Goal: Task Accomplishment & Management: Complete application form

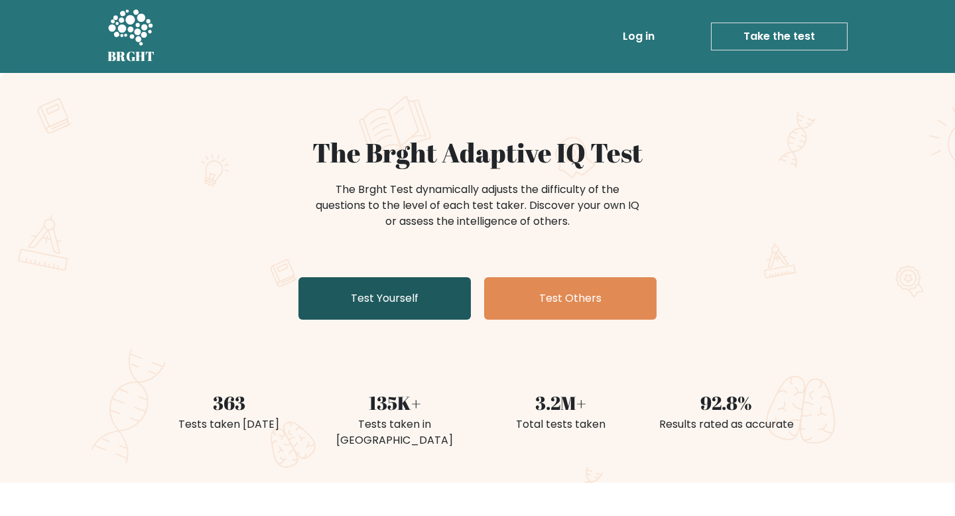
click at [391, 297] on link "Test Yourself" at bounding box center [385, 298] width 173 height 42
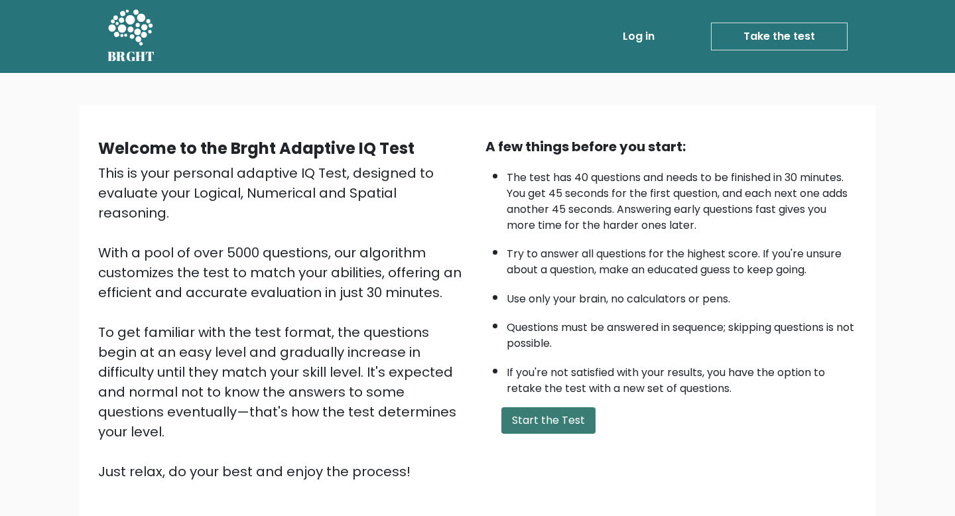
click at [540, 419] on button "Start the Test" at bounding box center [549, 420] width 94 height 27
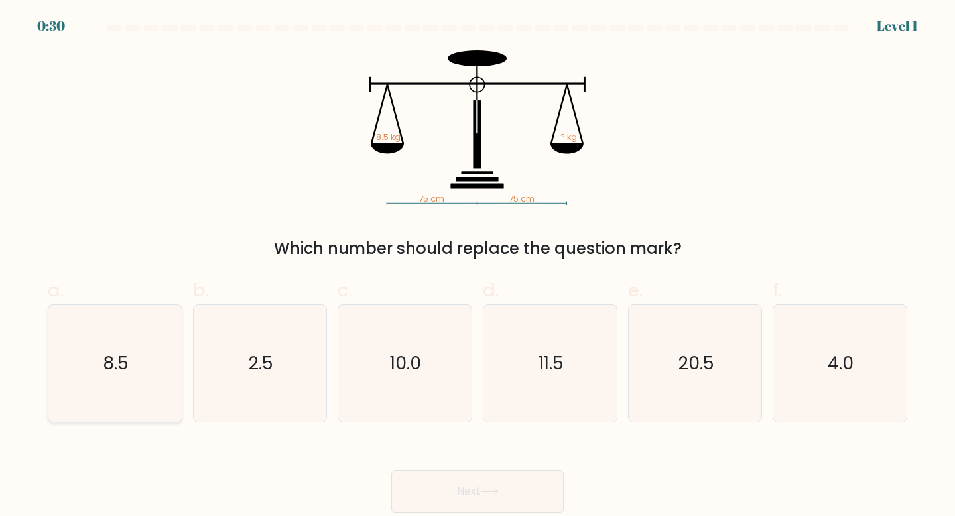
click at [134, 370] on icon "8.5" at bounding box center [114, 363] width 117 height 117
click at [478, 267] on input "a. 8.5" at bounding box center [478, 262] width 1 height 9
radio input "true"
click at [470, 505] on button "Next" at bounding box center [477, 491] width 173 height 42
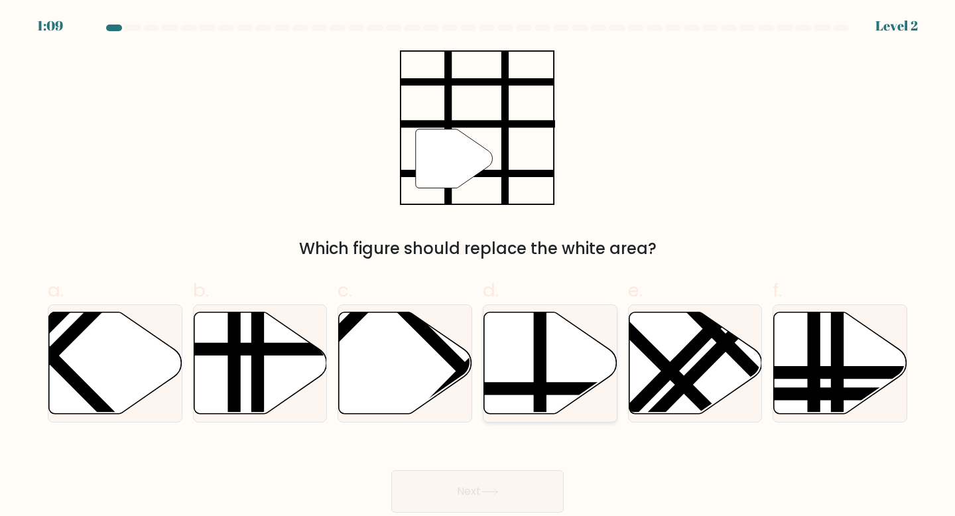
click at [558, 377] on icon at bounding box center [550, 363] width 133 height 102
click at [478, 267] on input "d." at bounding box center [478, 262] width 1 height 9
radio input "true"
click at [526, 487] on button "Next" at bounding box center [477, 491] width 173 height 42
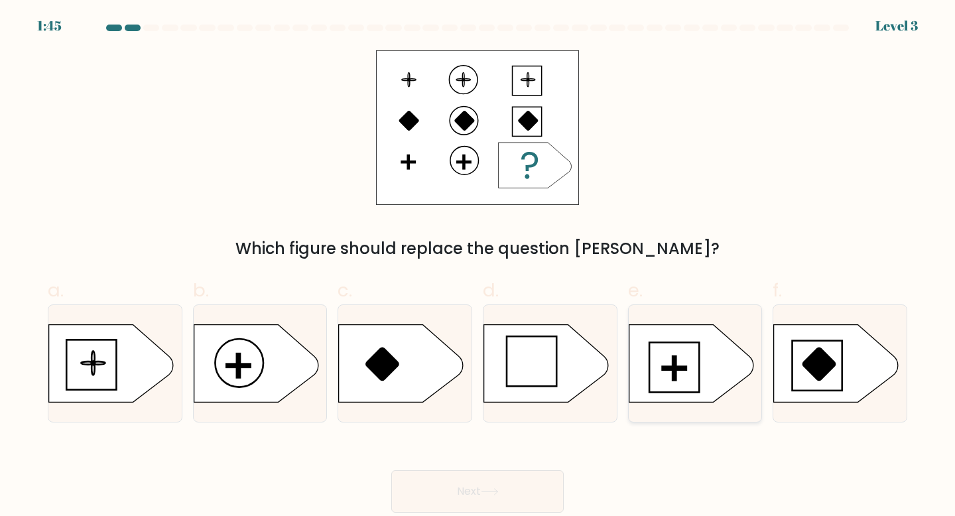
click at [675, 378] on rect at bounding box center [674, 368] width 3 height 24
click at [478, 267] on input "e." at bounding box center [478, 262] width 1 height 9
radio input "true"
click at [496, 497] on button "Next" at bounding box center [477, 491] width 173 height 42
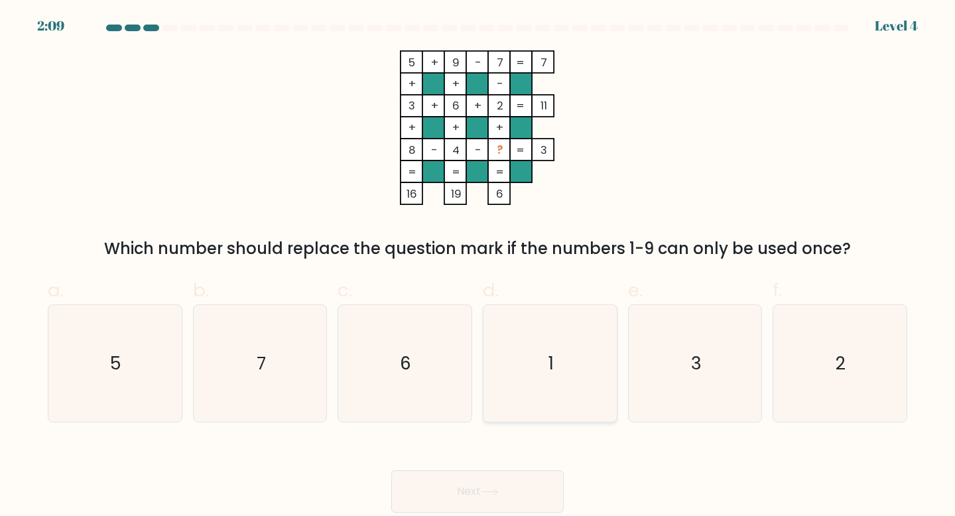
click at [542, 343] on icon "1" at bounding box center [550, 363] width 117 height 117
click at [478, 267] on input "d. 1" at bounding box center [478, 262] width 1 height 9
radio input "true"
click at [504, 492] on button "Next" at bounding box center [477, 491] width 173 height 42
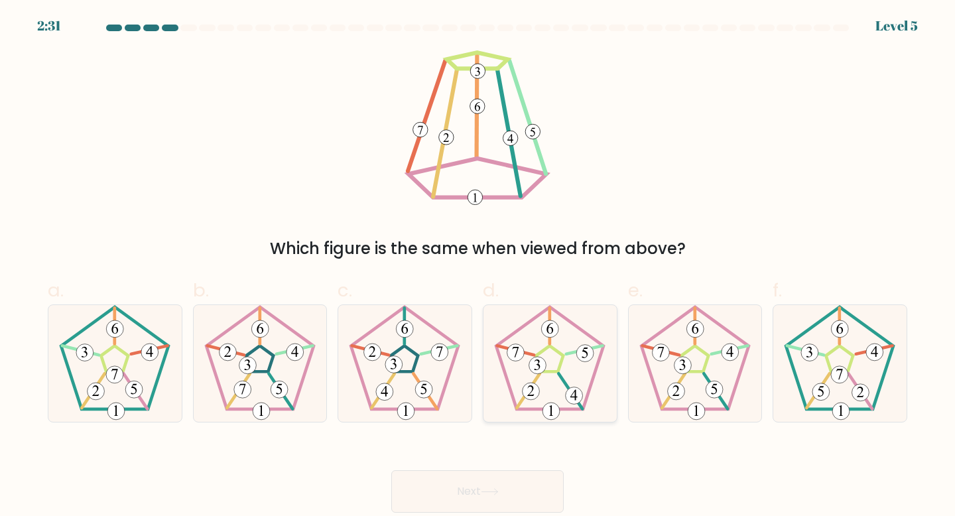
click at [556, 378] on icon at bounding box center [550, 363] width 117 height 117
click at [478, 267] on input "d." at bounding box center [478, 262] width 1 height 9
radio input "true"
click at [488, 472] on button "Next" at bounding box center [477, 491] width 173 height 42
click at [495, 487] on button "Next" at bounding box center [477, 491] width 173 height 42
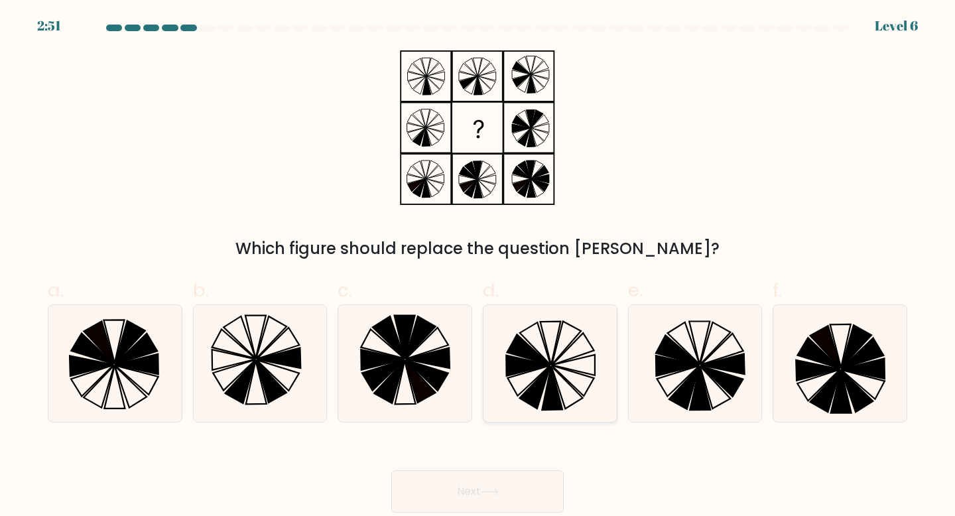
click at [541, 390] on icon at bounding box center [535, 387] width 31 height 42
click at [478, 267] on input "d." at bounding box center [478, 262] width 1 height 9
radio input "true"
click at [516, 480] on button "Next" at bounding box center [477, 491] width 173 height 42
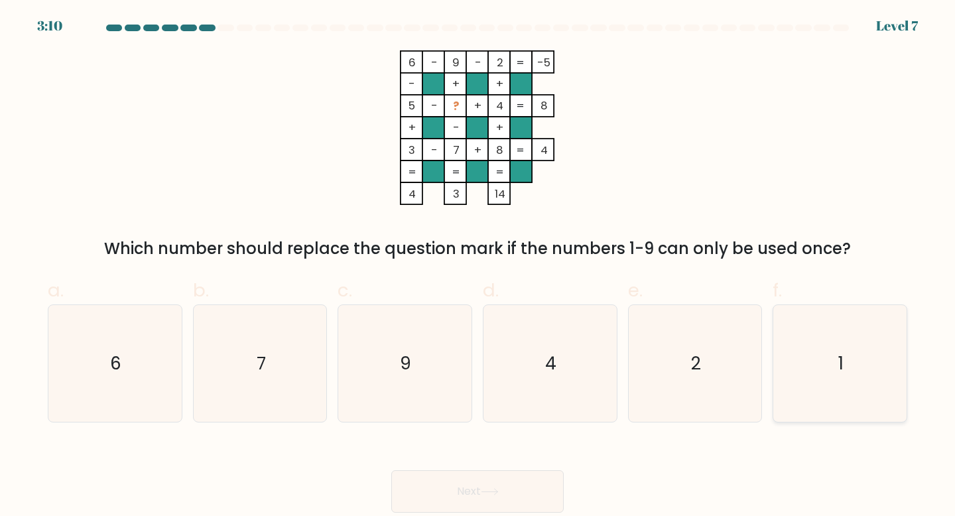
click at [839, 347] on icon "1" at bounding box center [840, 363] width 117 height 117
click at [478, 267] on input "f. 1" at bounding box center [478, 262] width 1 height 9
radio input "true"
click at [506, 486] on button "Next" at bounding box center [477, 491] width 173 height 42
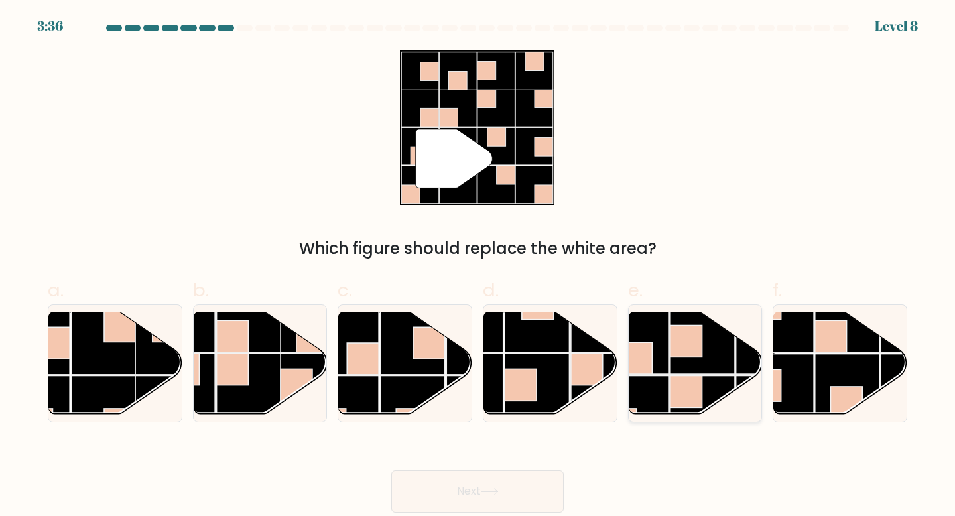
click at [665, 374] on rect at bounding box center [636, 341] width 65 height 65
click at [478, 267] on input "e." at bounding box center [478, 262] width 1 height 9
radio input "true"
click at [500, 482] on button "Next" at bounding box center [477, 491] width 173 height 42
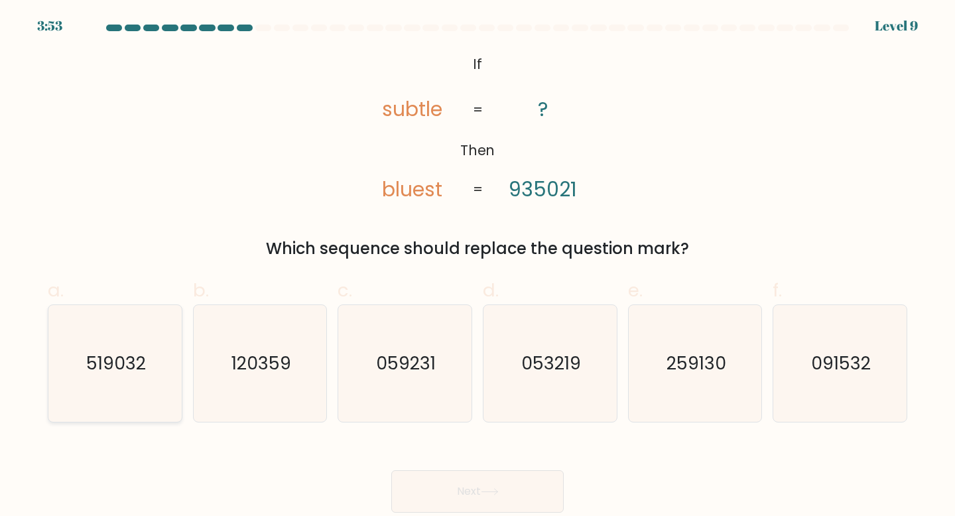
click at [115, 350] on icon "519032" at bounding box center [114, 363] width 117 height 117
click at [478, 267] on input "a. 519032" at bounding box center [478, 262] width 1 height 9
radio input "true"
click at [520, 494] on button "Next" at bounding box center [477, 491] width 173 height 42
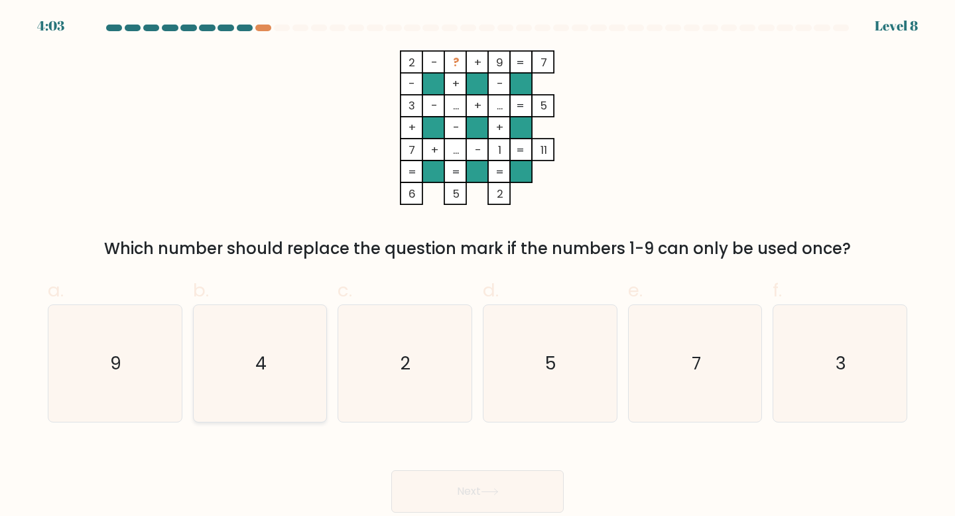
click at [275, 362] on icon "4" at bounding box center [260, 363] width 117 height 117
click at [478, 267] on input "b. 4" at bounding box center [478, 262] width 1 height 9
radio input "true"
click at [497, 498] on button "Next" at bounding box center [477, 491] width 173 height 42
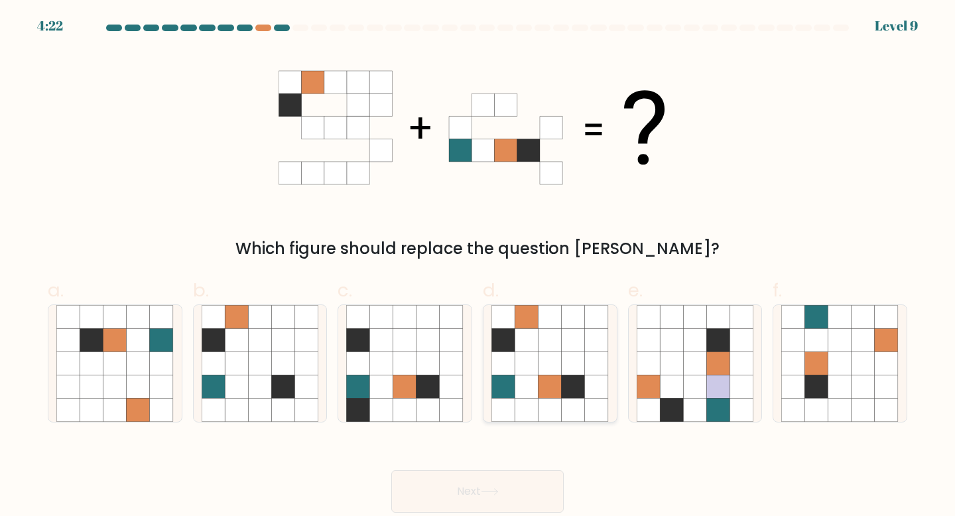
click at [565, 342] on icon at bounding box center [573, 339] width 23 height 23
click at [478, 267] on input "d." at bounding box center [478, 262] width 1 height 9
radio input "true"
click at [487, 502] on button "Next" at bounding box center [477, 491] width 173 height 42
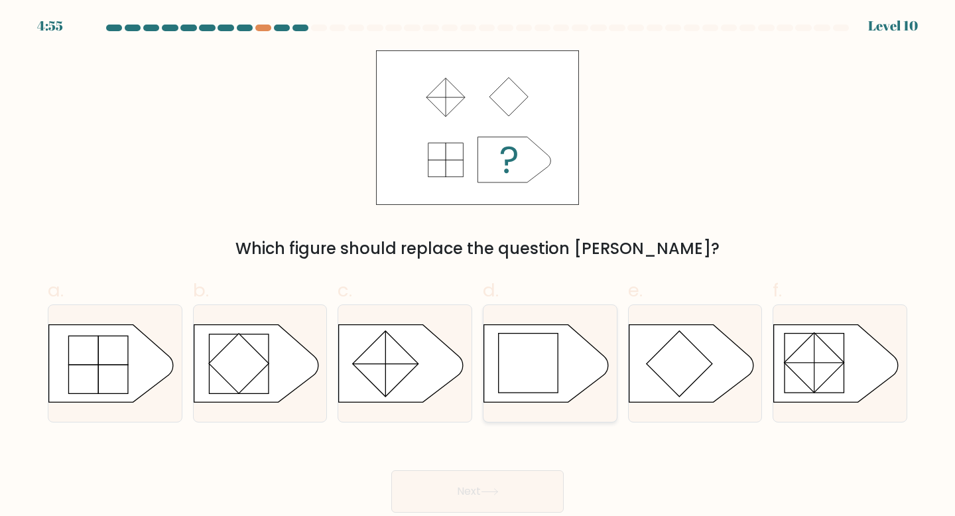
click at [577, 364] on icon at bounding box center [546, 363] width 125 height 78
click at [478, 267] on input "d." at bounding box center [478, 262] width 1 height 9
radio input "true"
click at [524, 491] on button "Next" at bounding box center [477, 491] width 173 height 42
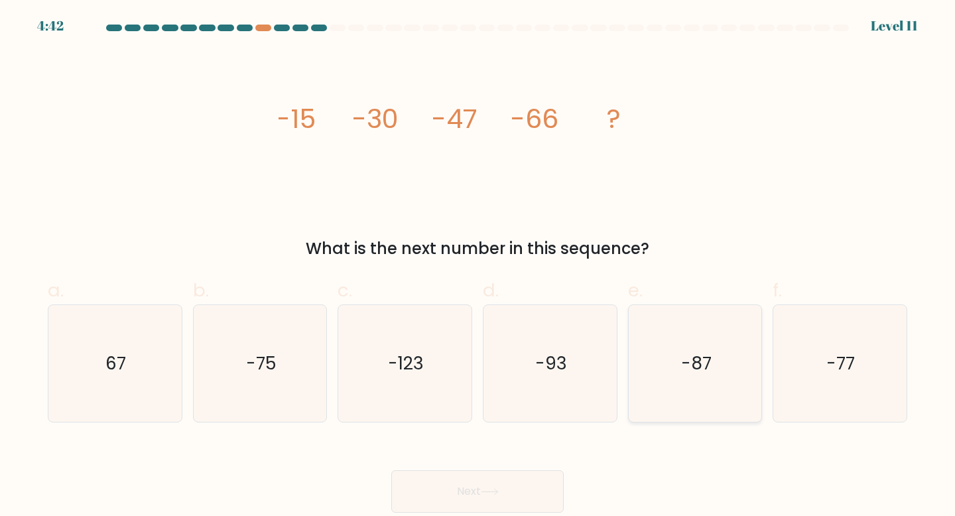
click at [744, 362] on icon "-87" at bounding box center [695, 363] width 117 height 117
click at [478, 267] on input "e. -87" at bounding box center [478, 262] width 1 height 9
radio input "true"
click at [461, 490] on button "Next" at bounding box center [477, 491] width 173 height 42
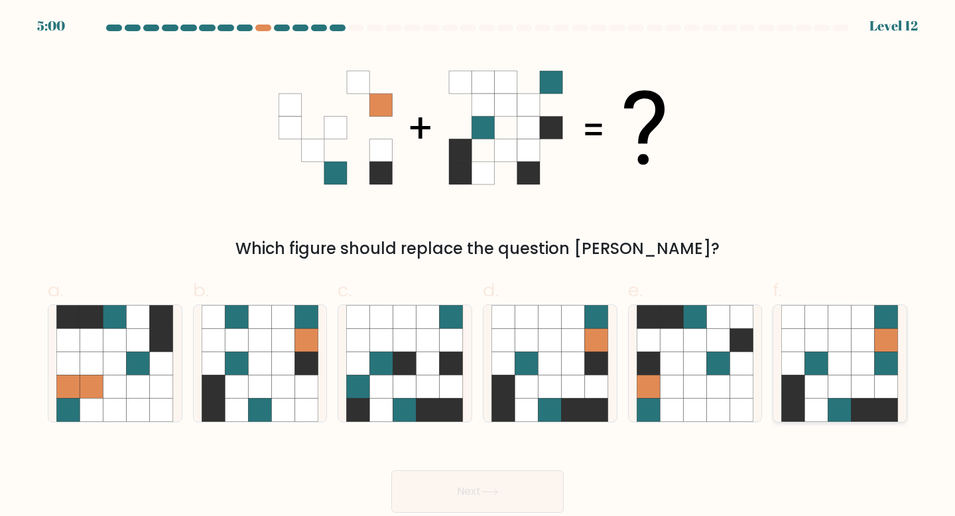
click at [826, 346] on icon at bounding box center [816, 339] width 23 height 23
click at [478, 267] on input "f." at bounding box center [478, 262] width 1 height 9
radio input "true"
click at [604, 380] on icon at bounding box center [596, 387] width 23 height 23
click at [478, 267] on input "d." at bounding box center [478, 262] width 1 height 9
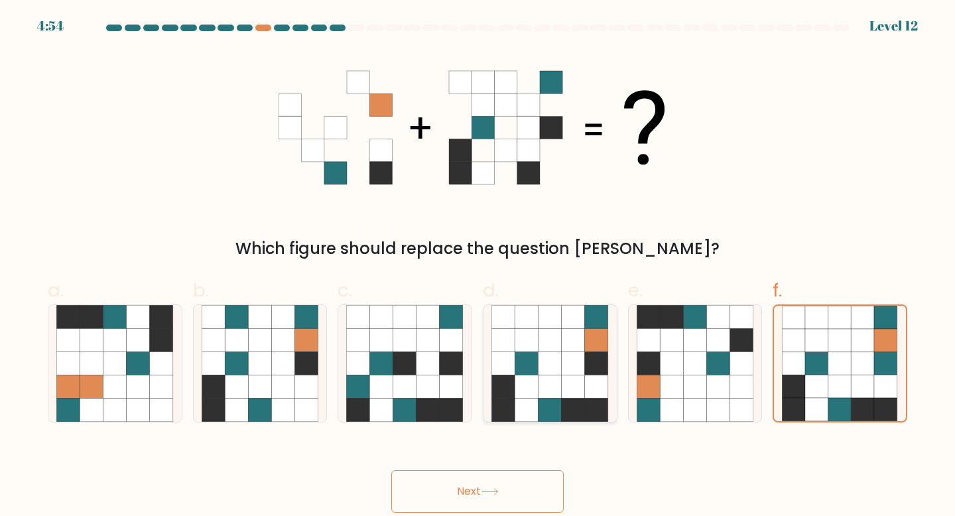
radio input "true"
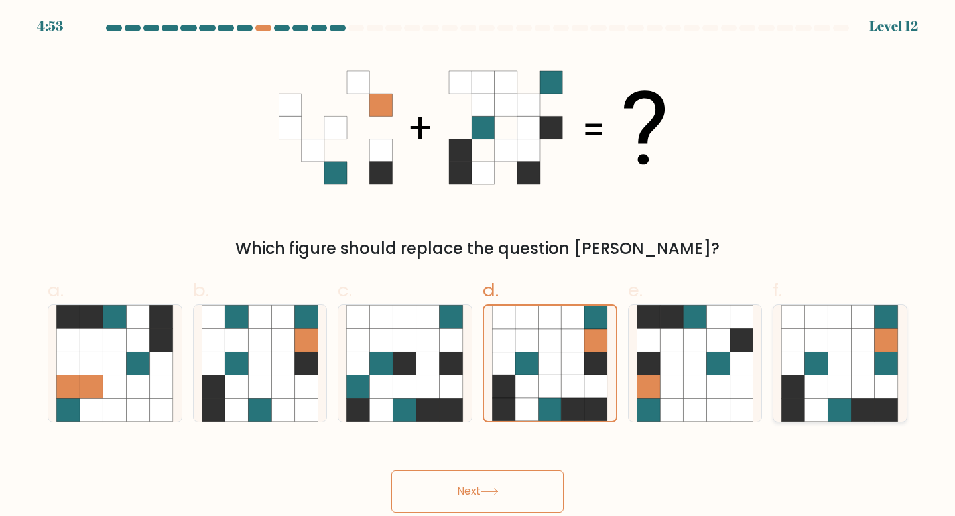
click at [820, 382] on icon at bounding box center [816, 387] width 23 height 23
click at [478, 267] on input "f." at bounding box center [478, 262] width 1 height 9
radio input "true"
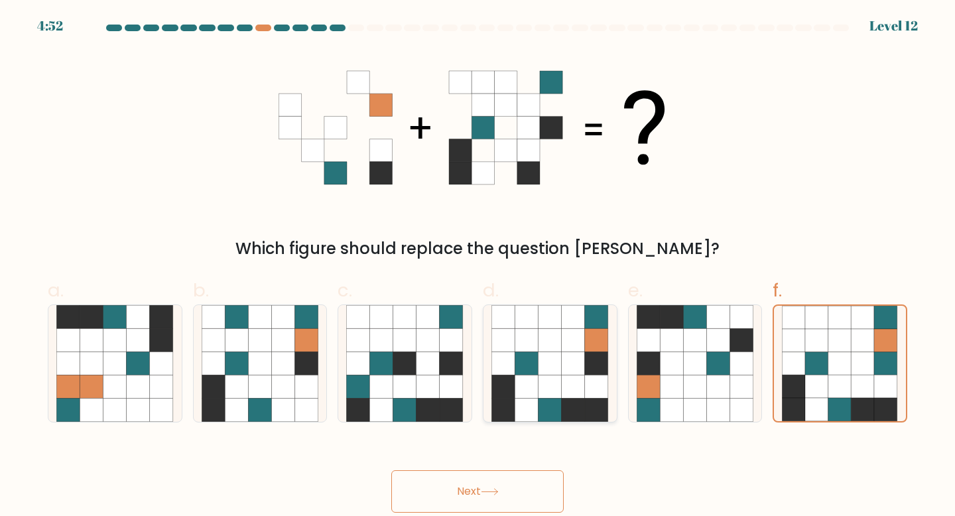
click at [586, 355] on icon at bounding box center [596, 363] width 23 height 23
click at [478, 267] on input "d." at bounding box center [478, 262] width 1 height 9
radio input "true"
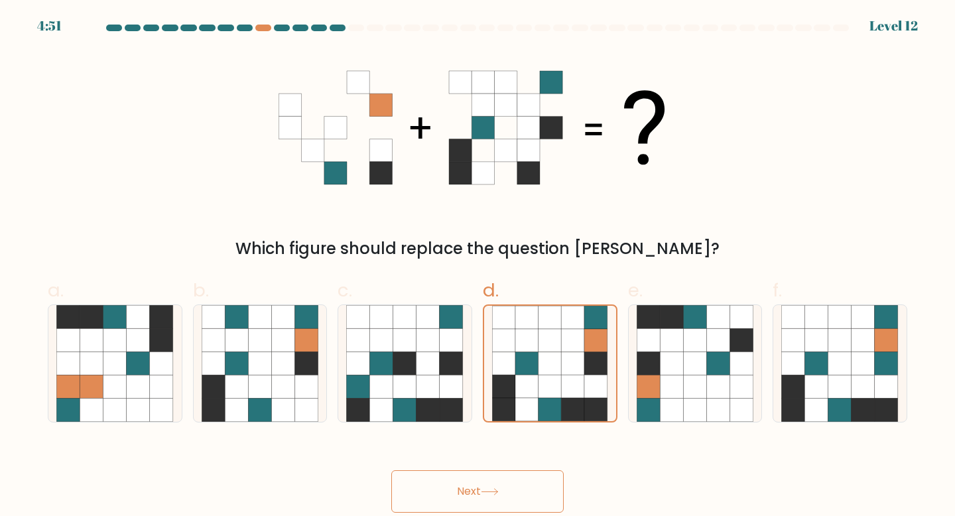
click at [538, 481] on button "Next" at bounding box center [477, 491] width 173 height 42
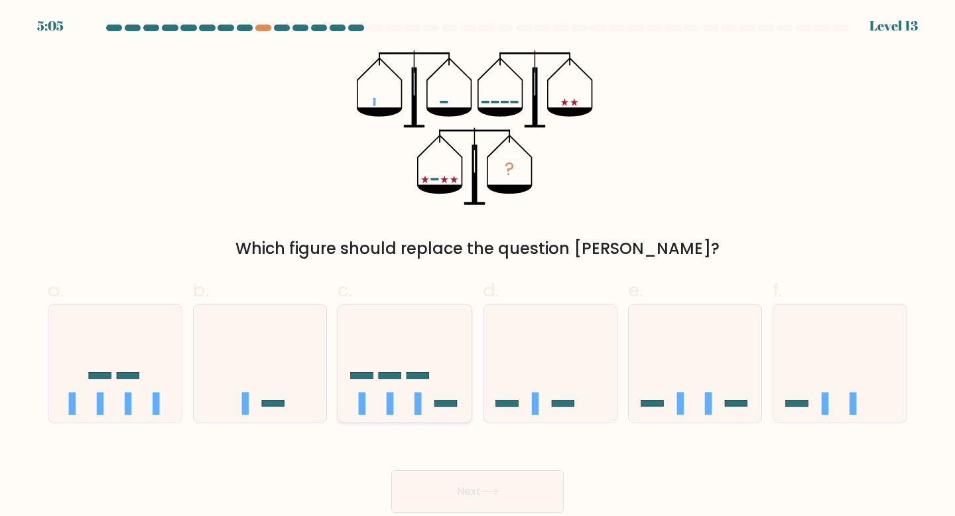
click at [443, 305] on div at bounding box center [405, 364] width 135 height 119
click at [478, 267] on input "c." at bounding box center [478, 262] width 1 height 9
radio input "true"
click at [490, 476] on button "Next" at bounding box center [477, 491] width 173 height 42
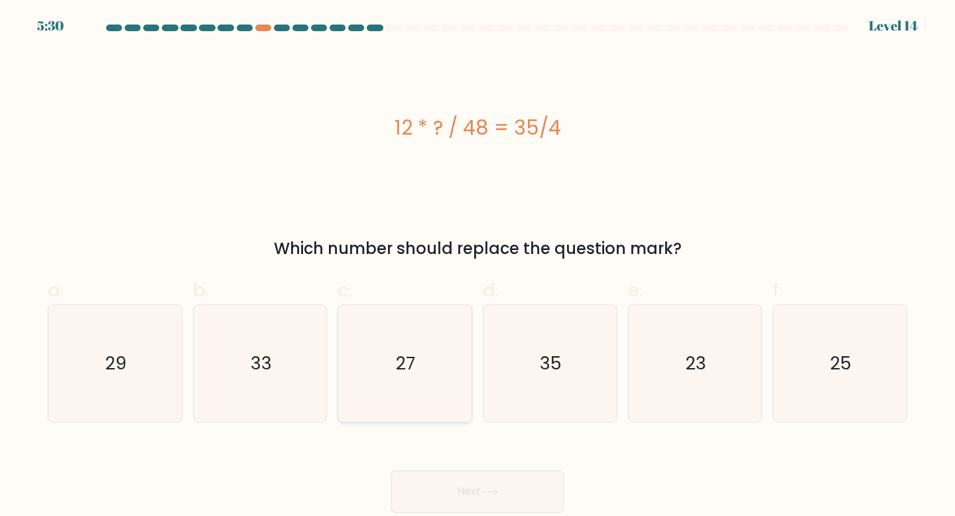
click at [432, 369] on icon "27" at bounding box center [404, 363] width 117 height 117
click at [478, 267] on input "c. 27" at bounding box center [478, 262] width 1 height 9
radio input "true"
click at [477, 485] on button "Next" at bounding box center [477, 491] width 173 height 42
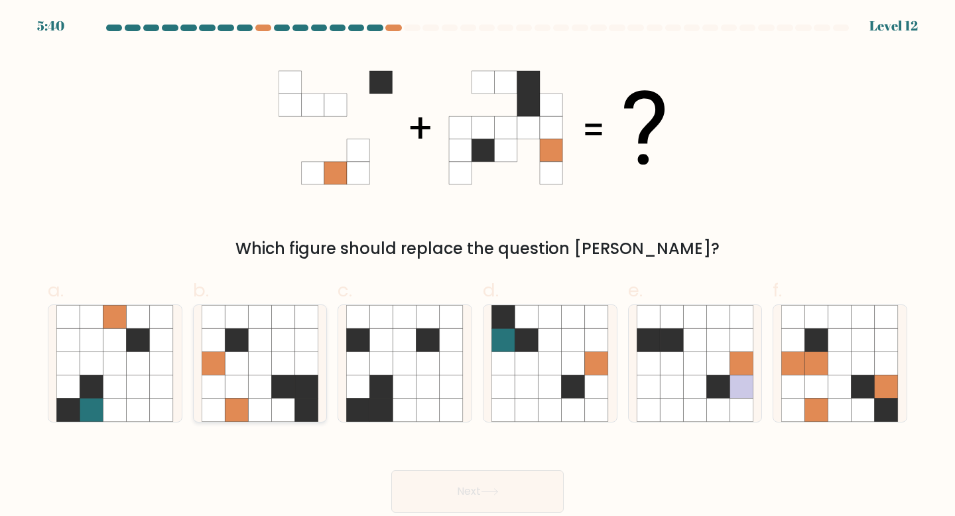
click at [291, 402] on icon at bounding box center [283, 410] width 23 height 23
click at [478, 267] on input "b." at bounding box center [478, 262] width 1 height 9
radio input "true"
click at [488, 492] on icon at bounding box center [490, 491] width 18 height 7
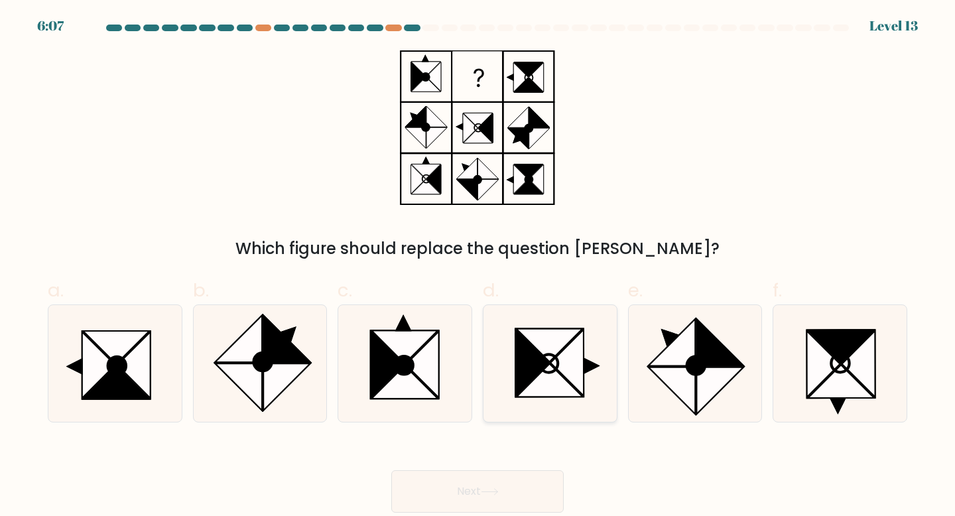
click at [527, 354] on icon at bounding box center [532, 363] width 33 height 66
click at [478, 267] on input "d." at bounding box center [478, 262] width 1 height 9
radio input "true"
click at [490, 496] on button "Next" at bounding box center [477, 491] width 173 height 42
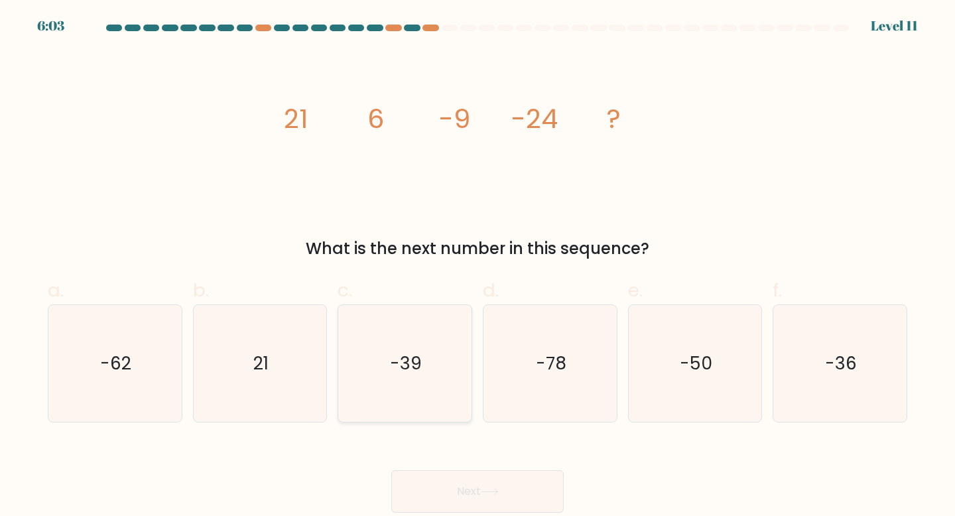
click at [408, 334] on icon "-39" at bounding box center [404, 363] width 117 height 117
click at [478, 267] on input "c. -39" at bounding box center [478, 262] width 1 height 9
radio input "true"
click at [470, 488] on button "Next" at bounding box center [477, 491] width 173 height 42
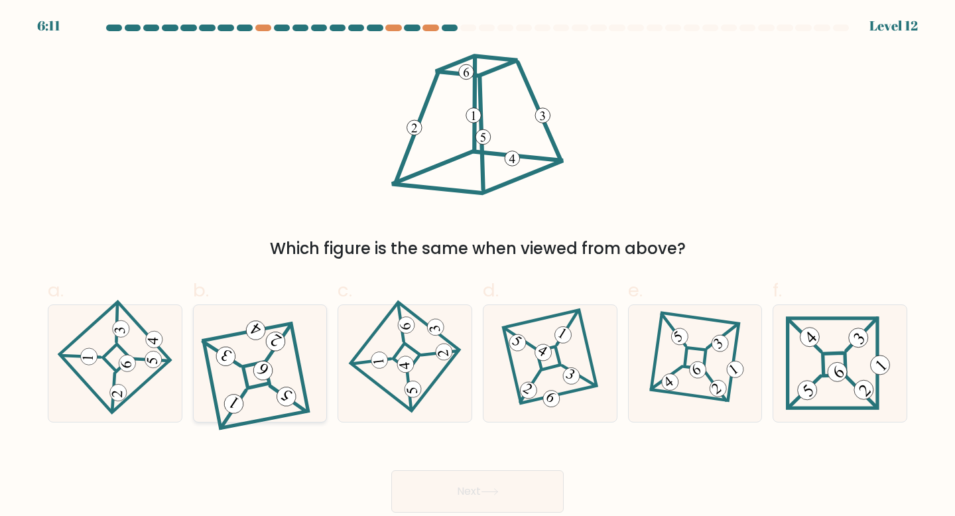
click at [304, 367] on icon at bounding box center [260, 363] width 105 height 94
click at [478, 267] on input "b." at bounding box center [478, 262] width 1 height 9
radio input "true"
click at [510, 496] on button "Next" at bounding box center [477, 491] width 173 height 42
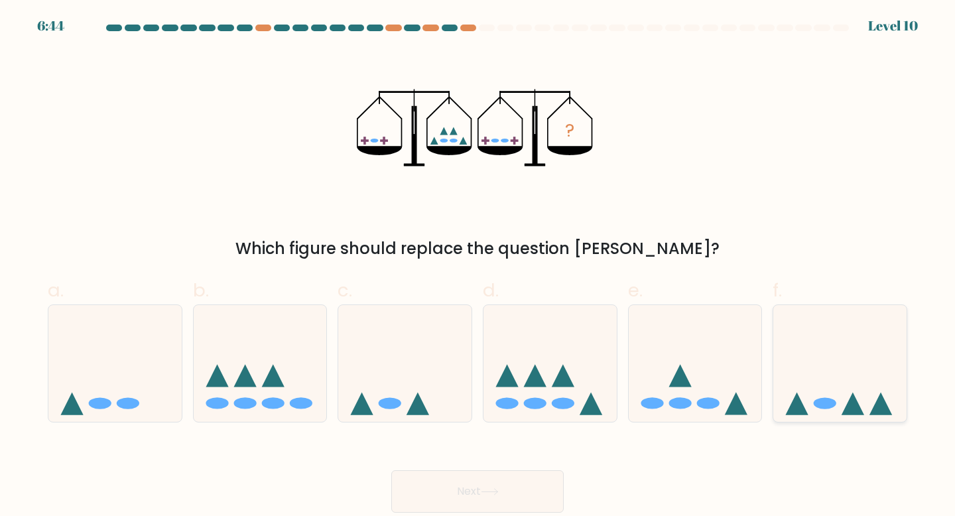
click at [863, 409] on icon at bounding box center [840, 364] width 133 height 110
click at [478, 267] on input "f." at bounding box center [478, 262] width 1 height 9
radio input "true"
click at [471, 490] on button "Next" at bounding box center [477, 491] width 173 height 42
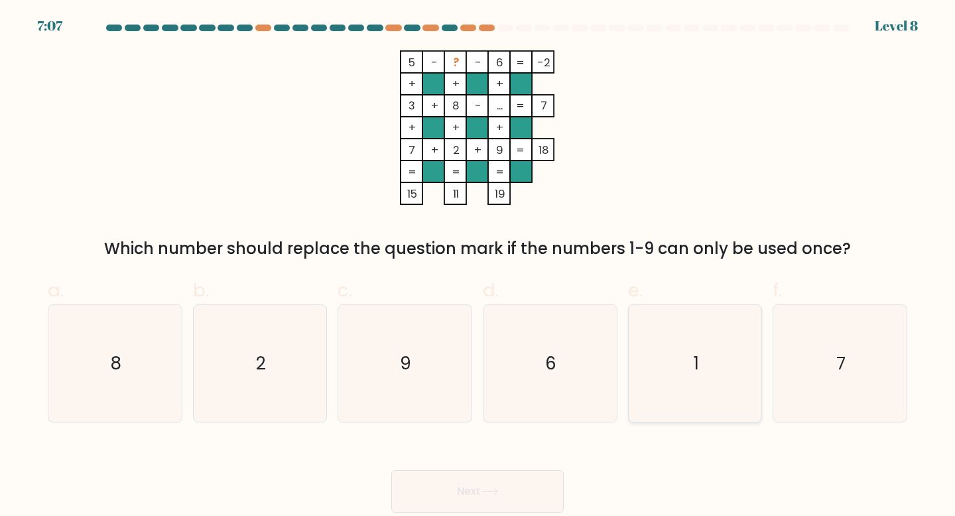
click at [689, 397] on icon "1" at bounding box center [695, 363] width 117 height 117
click at [478, 267] on input "e. 1" at bounding box center [478, 262] width 1 height 9
radio input "true"
click at [478, 493] on button "Next" at bounding box center [477, 491] width 173 height 42
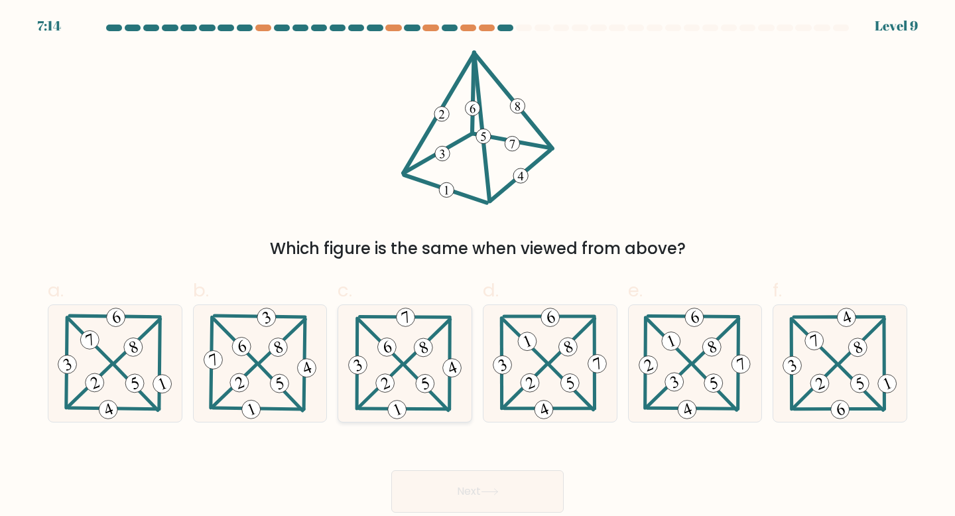
click at [450, 401] on 203 at bounding box center [450, 364] width 1 height 90
click at [478, 267] on input "c." at bounding box center [478, 262] width 1 height 9
radio input "true"
click at [462, 488] on button "Next" at bounding box center [477, 491] width 173 height 42
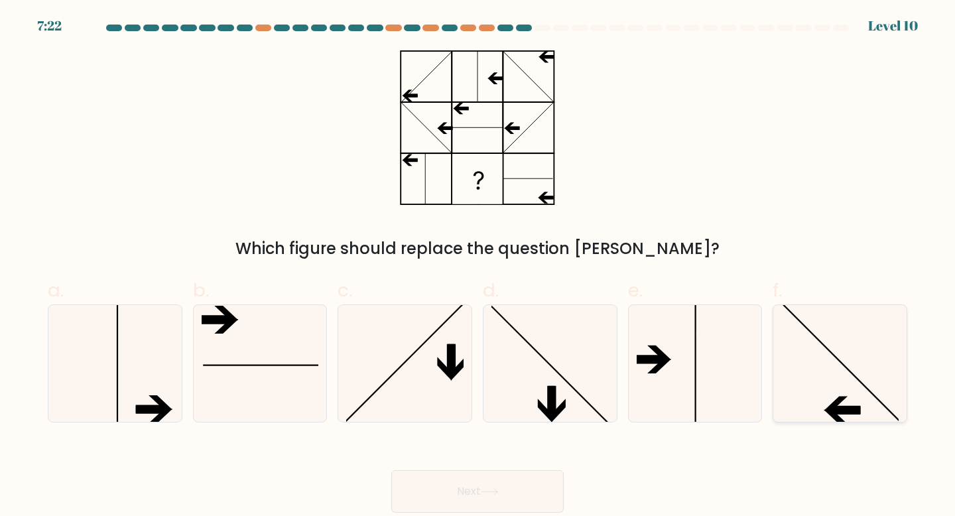
click at [789, 339] on icon at bounding box center [840, 363] width 117 height 117
click at [478, 267] on input "f." at bounding box center [478, 262] width 1 height 9
radio input "true"
click at [492, 502] on button "Next" at bounding box center [477, 491] width 173 height 42
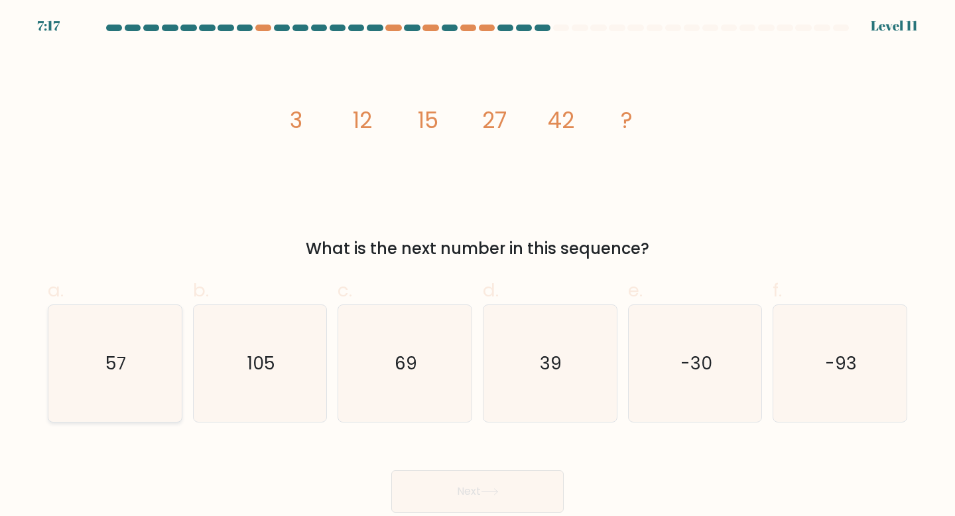
click at [157, 366] on icon "57" at bounding box center [114, 363] width 117 height 117
click at [478, 267] on input "a. 57" at bounding box center [478, 262] width 1 height 9
radio input "true"
click at [507, 486] on button "Next" at bounding box center [477, 491] width 173 height 42
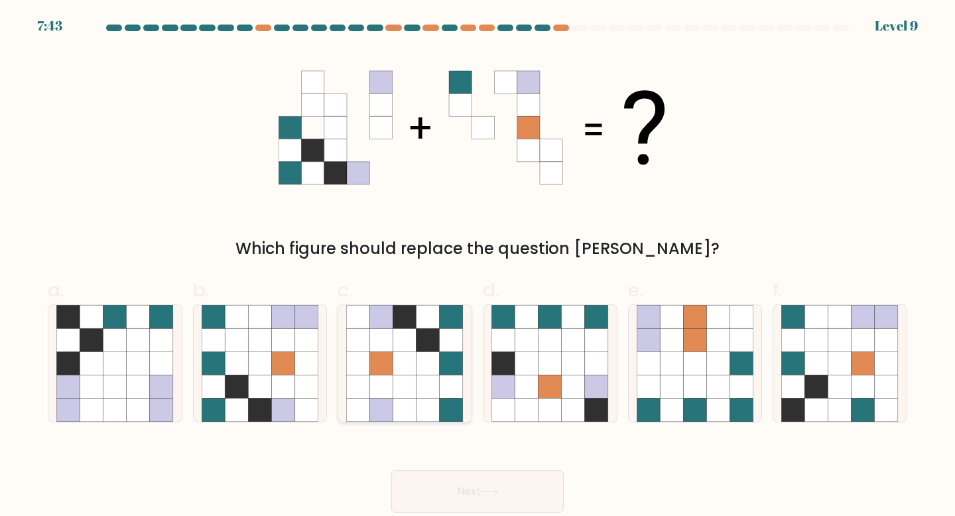
click at [407, 405] on icon at bounding box center [404, 410] width 23 height 23
click at [478, 267] on input "c." at bounding box center [478, 262] width 1 height 9
radio input "true"
click at [303, 391] on icon at bounding box center [306, 387] width 23 height 23
click at [478, 267] on input "b." at bounding box center [478, 262] width 1 height 9
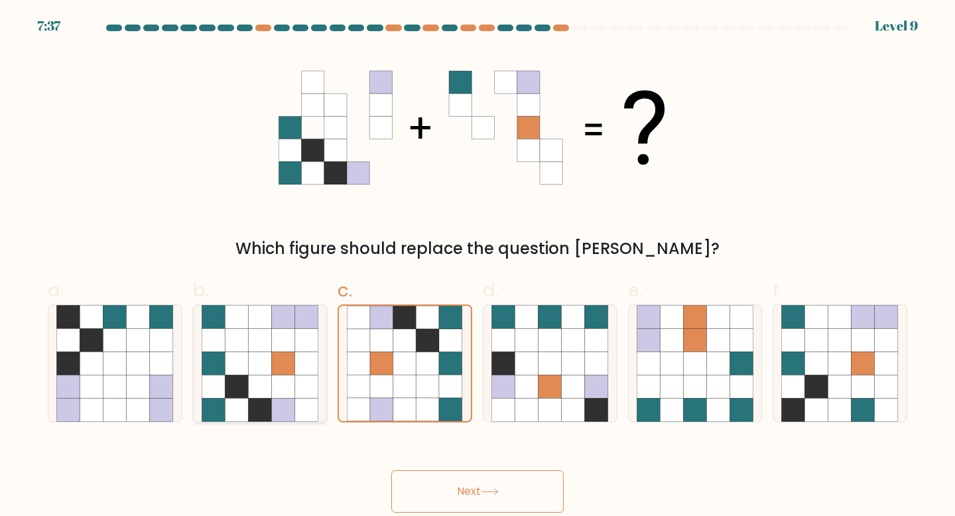
radio input "true"
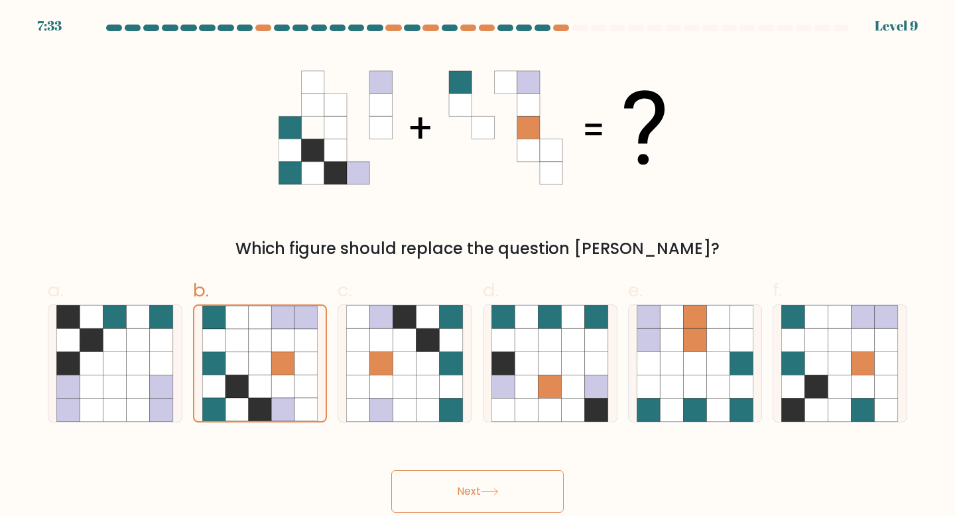
click at [467, 510] on button "Next" at bounding box center [477, 491] width 173 height 42
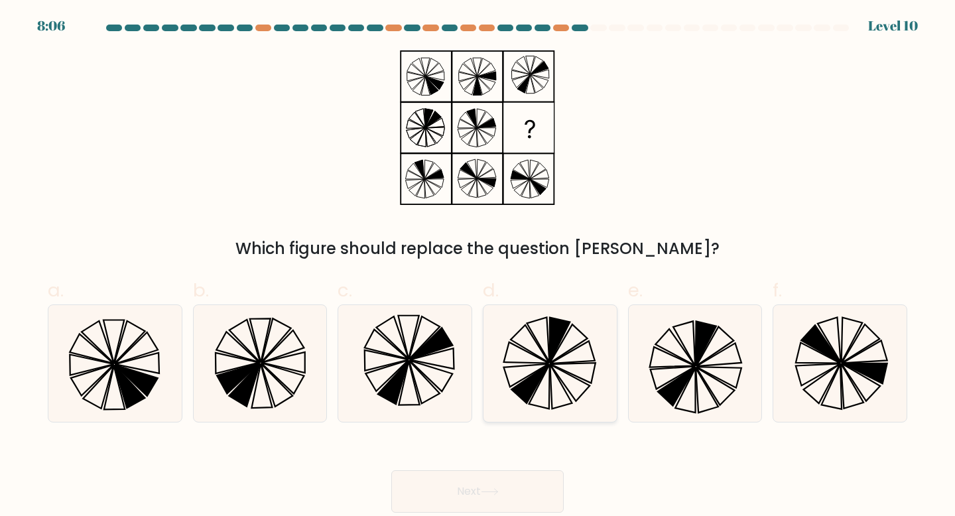
click at [592, 364] on icon at bounding box center [573, 373] width 45 height 20
click at [478, 267] on input "d." at bounding box center [478, 262] width 1 height 9
radio input "true"
click at [537, 486] on button "Next" at bounding box center [477, 491] width 173 height 42
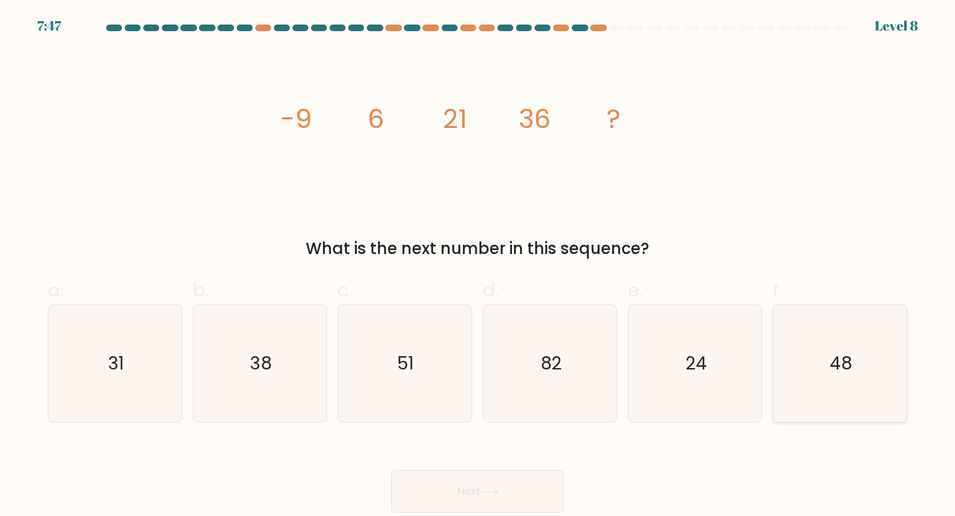
click at [841, 340] on icon "48" at bounding box center [840, 363] width 117 height 117
click at [478, 267] on input "f. 48" at bounding box center [478, 262] width 1 height 9
radio input "true"
click at [445, 399] on icon "51" at bounding box center [404, 363] width 117 height 117
click at [478, 267] on input "c. 51" at bounding box center [478, 262] width 1 height 9
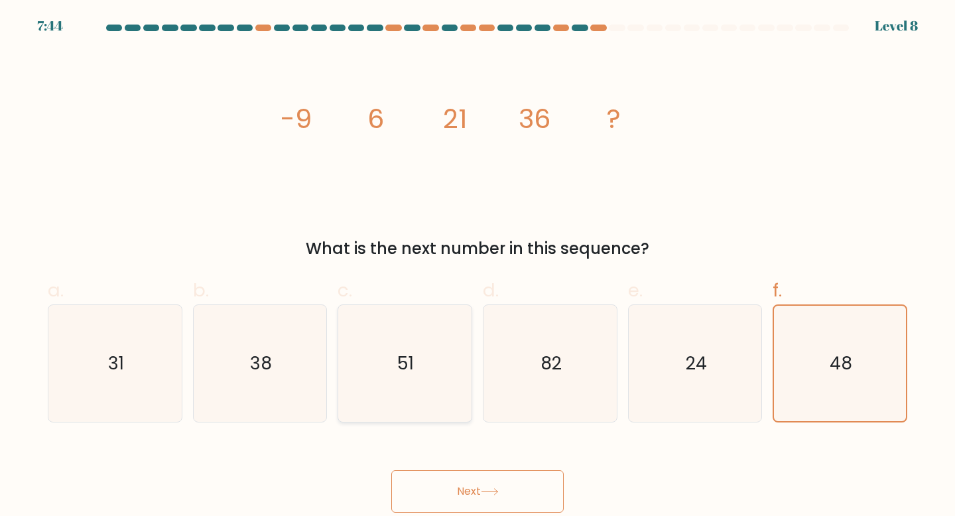
radio input "true"
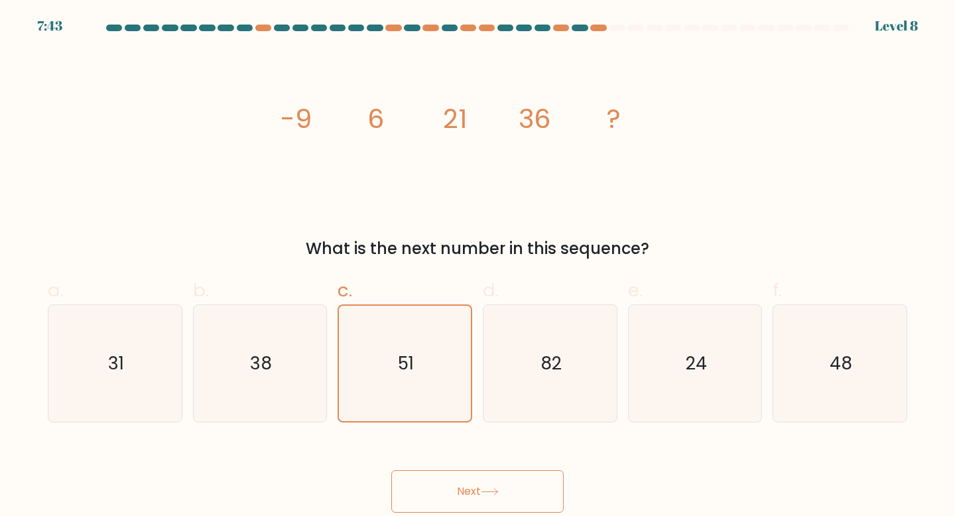
click at [474, 482] on button "Next" at bounding box center [477, 491] width 173 height 42
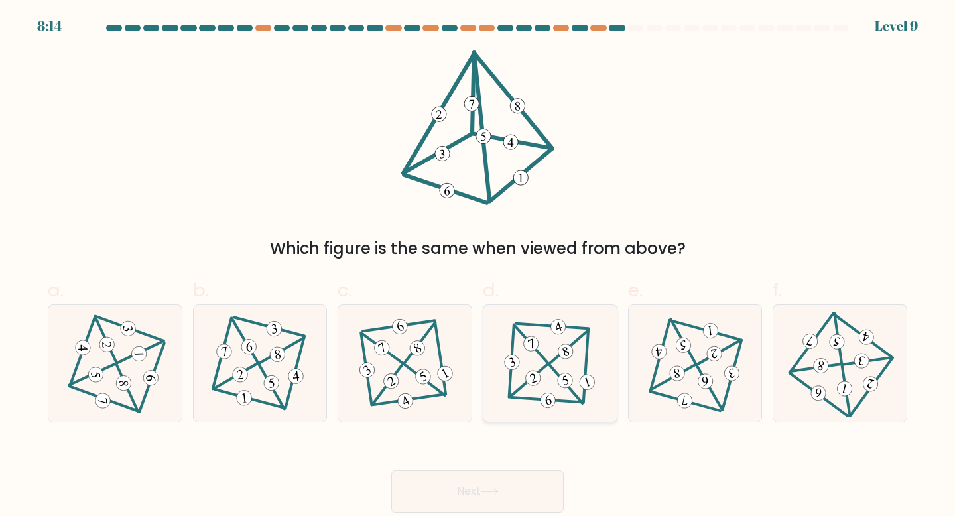
click at [558, 370] on icon at bounding box center [550, 363] width 96 height 94
click at [478, 267] on input "d." at bounding box center [478, 262] width 1 height 9
radio input "true"
click at [499, 508] on button "Next" at bounding box center [477, 491] width 173 height 42
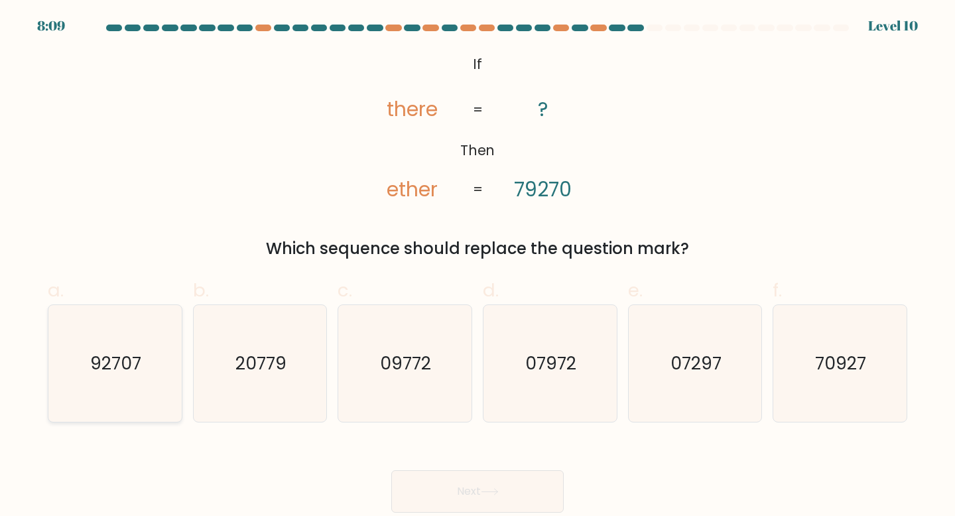
click at [119, 343] on icon "92707" at bounding box center [114, 363] width 117 height 117
click at [478, 267] on input "a. 92707" at bounding box center [478, 262] width 1 height 9
radio input "true"
click at [473, 495] on button "Next" at bounding box center [477, 491] width 173 height 42
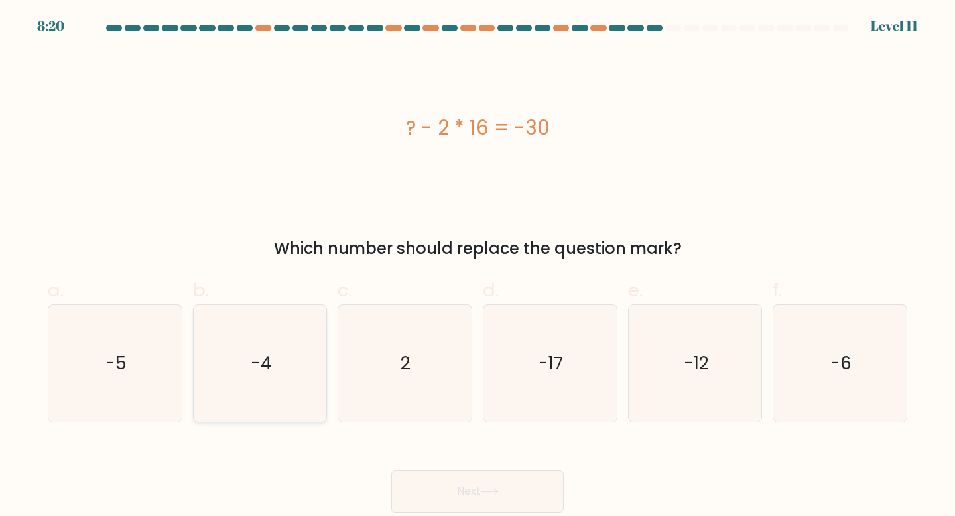
click at [257, 367] on text "-4" at bounding box center [261, 363] width 21 height 25
click at [478, 267] on input "b. -4" at bounding box center [478, 262] width 1 height 9
radio input "true"
click at [462, 489] on button "Next" at bounding box center [477, 491] width 173 height 42
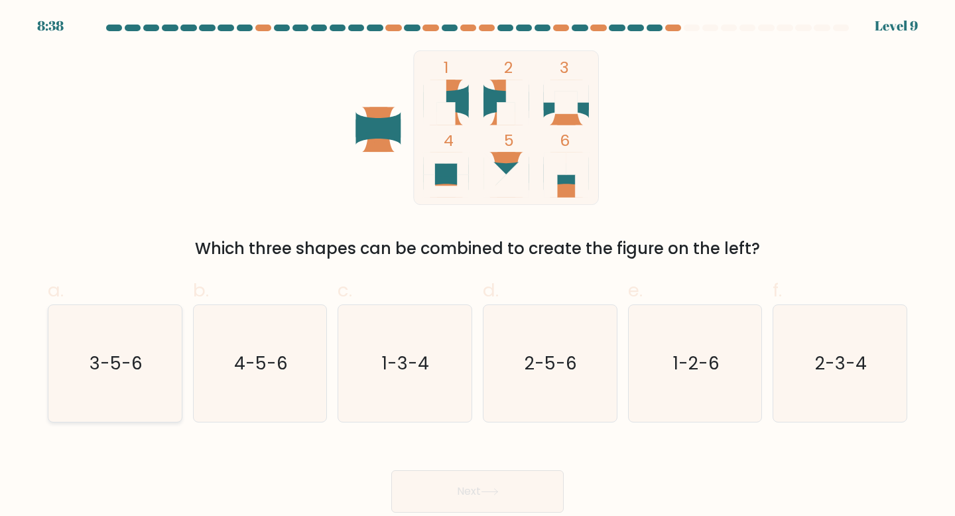
click at [152, 356] on icon "3-5-6" at bounding box center [114, 363] width 117 height 117
click at [478, 267] on input "a. 3-5-6" at bounding box center [478, 262] width 1 height 9
radio input "true"
click at [546, 491] on button "Next" at bounding box center [477, 491] width 173 height 42
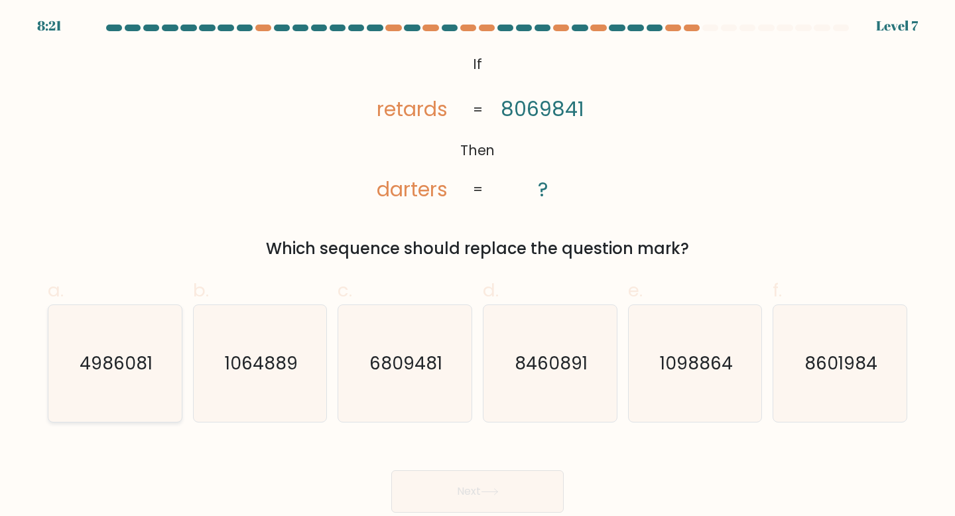
click at [131, 377] on icon "4986081" at bounding box center [114, 363] width 117 height 117
click at [478, 267] on input "a. 4986081" at bounding box center [478, 262] width 1 height 9
radio input "true"
click at [531, 490] on button "Next" at bounding box center [477, 491] width 173 height 42
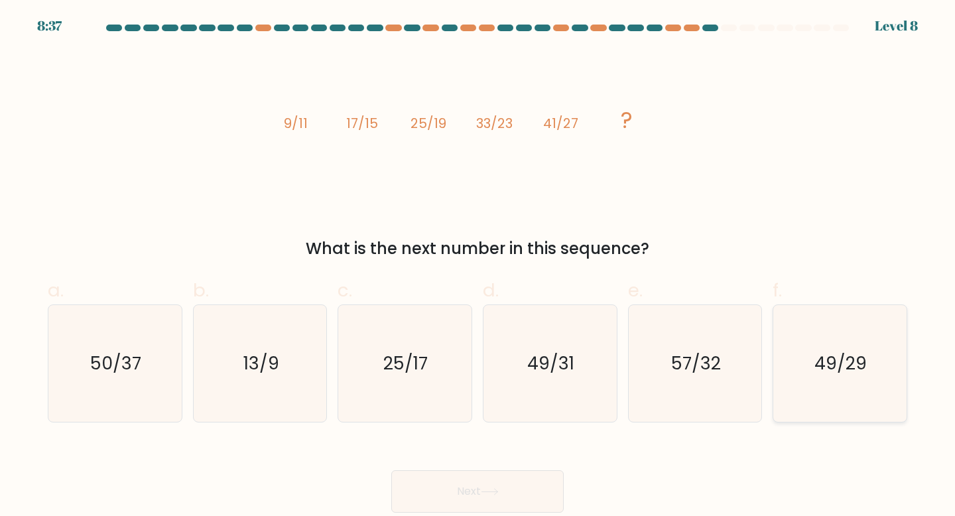
click at [817, 372] on text "49/29" at bounding box center [841, 363] width 52 height 25
click at [478, 267] on input "f. 49/29" at bounding box center [478, 262] width 1 height 9
radio input "true"
click at [490, 503] on button "Next" at bounding box center [477, 491] width 173 height 42
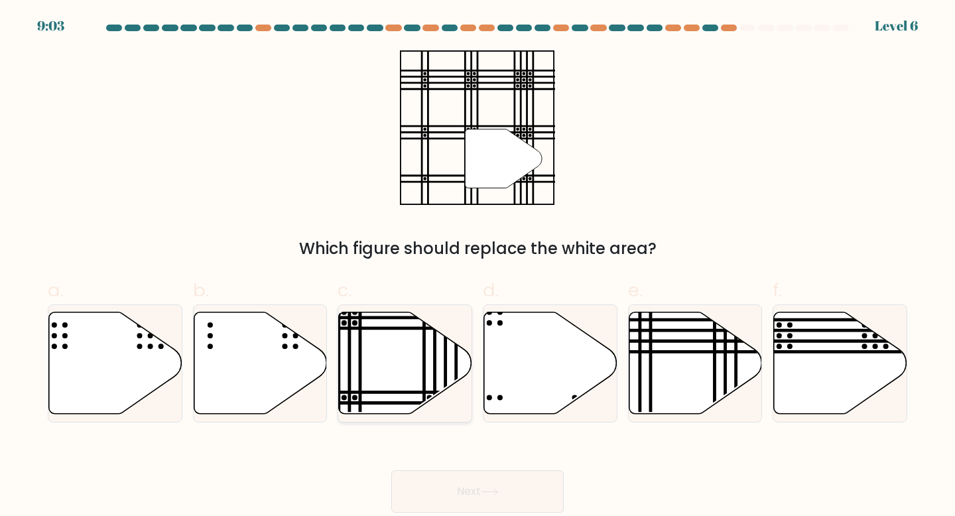
click at [447, 370] on line at bounding box center [447, 309] width 0 height 269
click at [478, 267] on input "c." at bounding box center [478, 262] width 1 height 9
radio input "true"
click at [546, 492] on button "Next" at bounding box center [477, 491] width 173 height 42
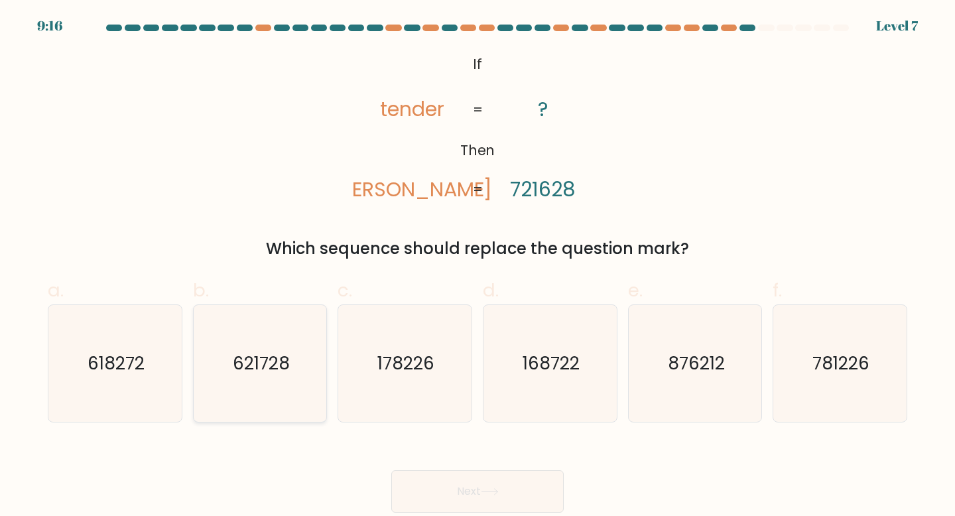
click at [297, 390] on icon "621728" at bounding box center [260, 363] width 117 height 117
click at [478, 267] on input "b. 621728" at bounding box center [478, 262] width 1 height 9
radio input "true"
click at [462, 487] on button "Next" at bounding box center [477, 491] width 173 height 42
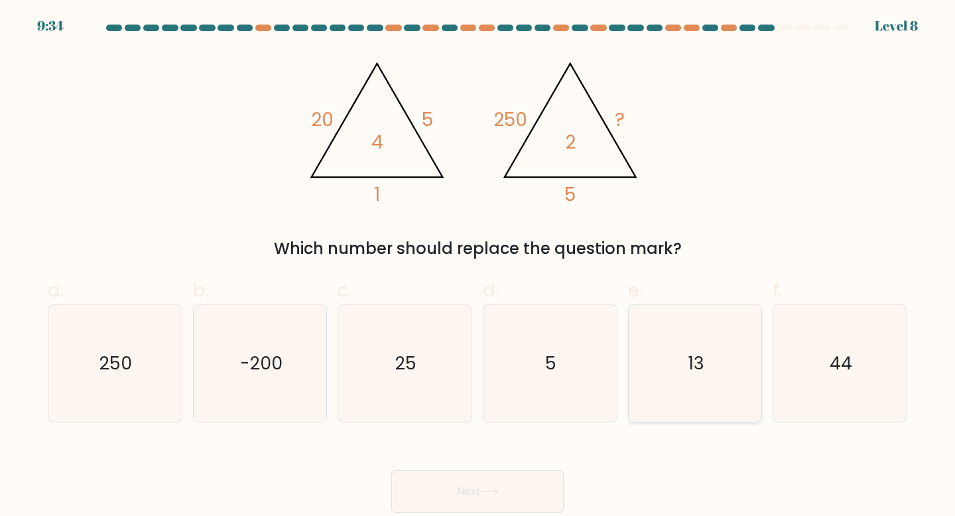
click at [707, 377] on icon "13" at bounding box center [695, 363] width 117 height 117
click at [478, 267] on input "e. 13" at bounding box center [478, 262] width 1 height 9
radio input "true"
click at [512, 485] on button "Next" at bounding box center [477, 491] width 173 height 42
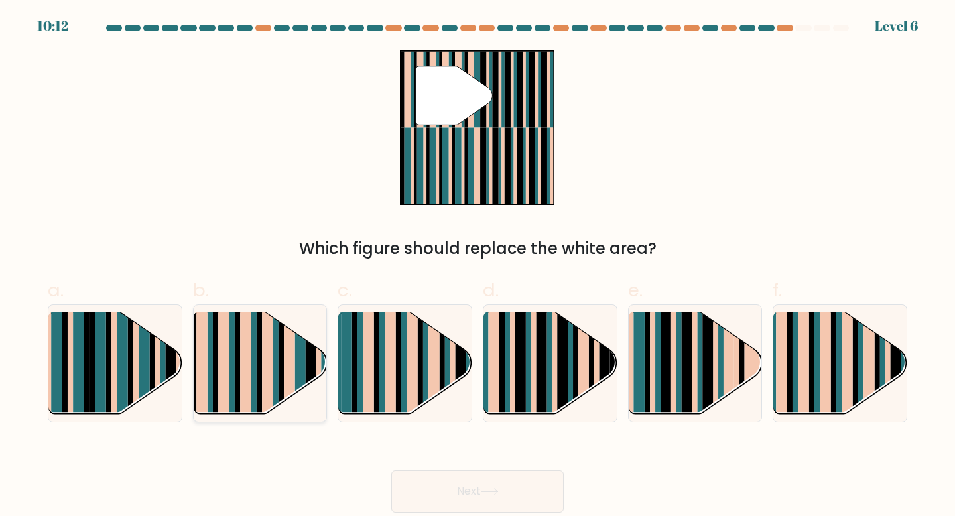
click at [228, 354] on rect at bounding box center [223, 353] width 11 height 132
click at [478, 267] on input "b." at bounding box center [478, 262] width 1 height 9
radio input "true"
click at [464, 490] on button "Next" at bounding box center [477, 491] width 173 height 42
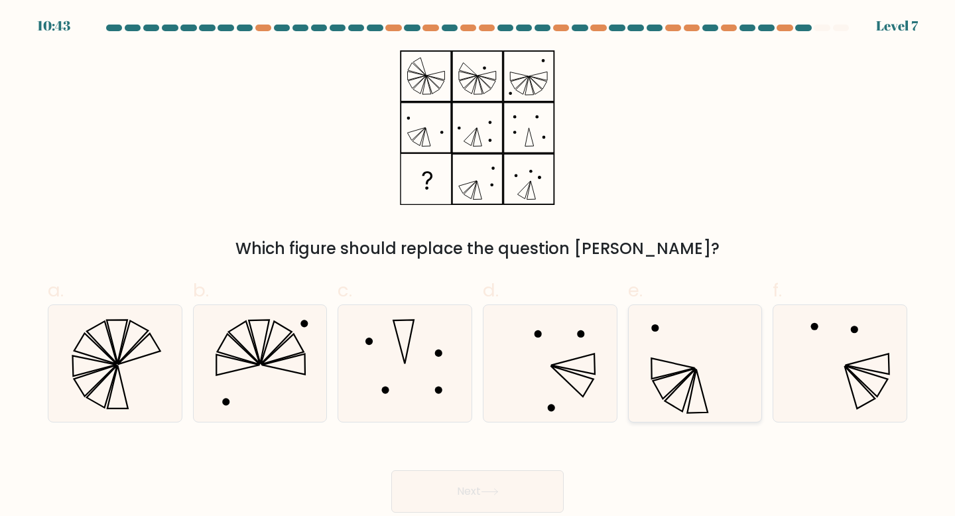
click at [691, 355] on icon at bounding box center [695, 363] width 117 height 117
click at [478, 267] on input "e." at bounding box center [478, 262] width 1 height 9
radio input "true"
click at [527, 490] on button "Next" at bounding box center [477, 491] width 173 height 42
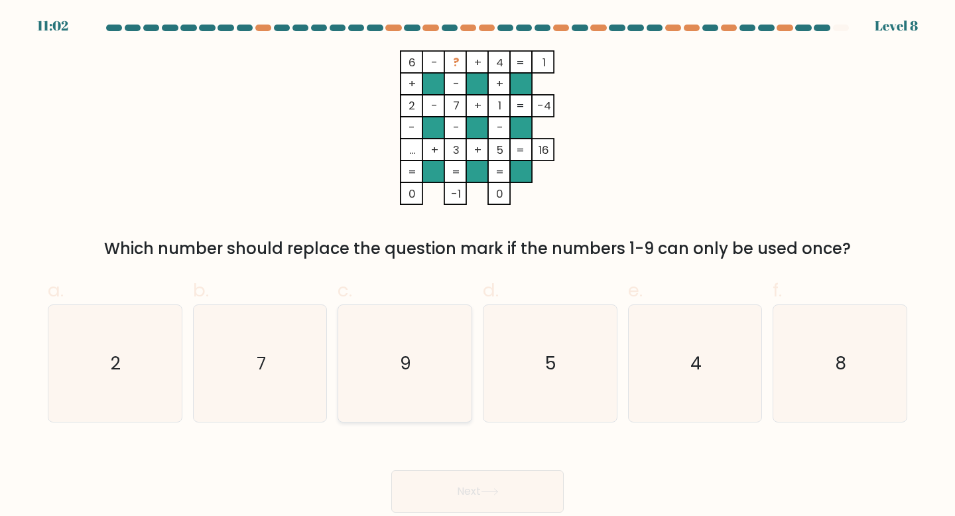
click at [414, 362] on icon "9" at bounding box center [404, 363] width 117 height 117
click at [478, 267] on input "c. 9" at bounding box center [478, 262] width 1 height 9
radio input "true"
click at [479, 495] on button "Next" at bounding box center [477, 491] width 173 height 42
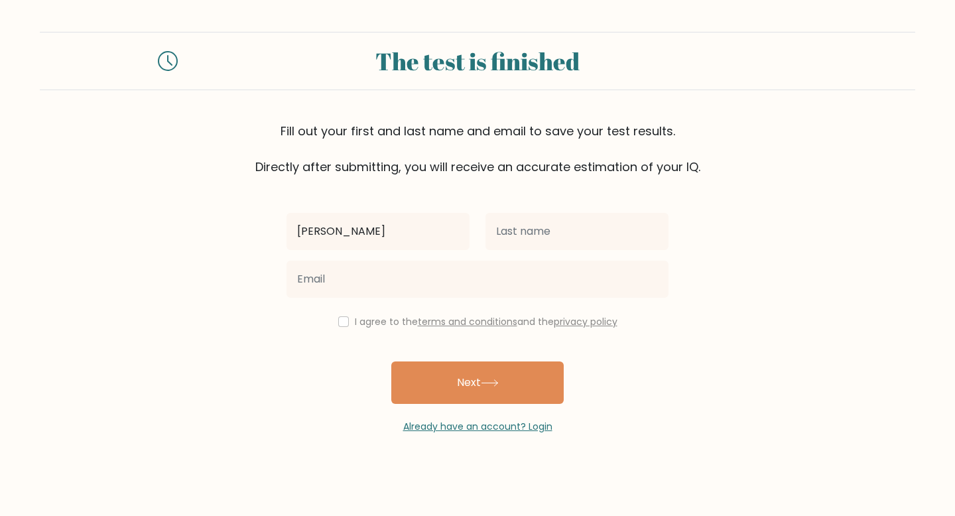
type input "[PERSON_NAME]"
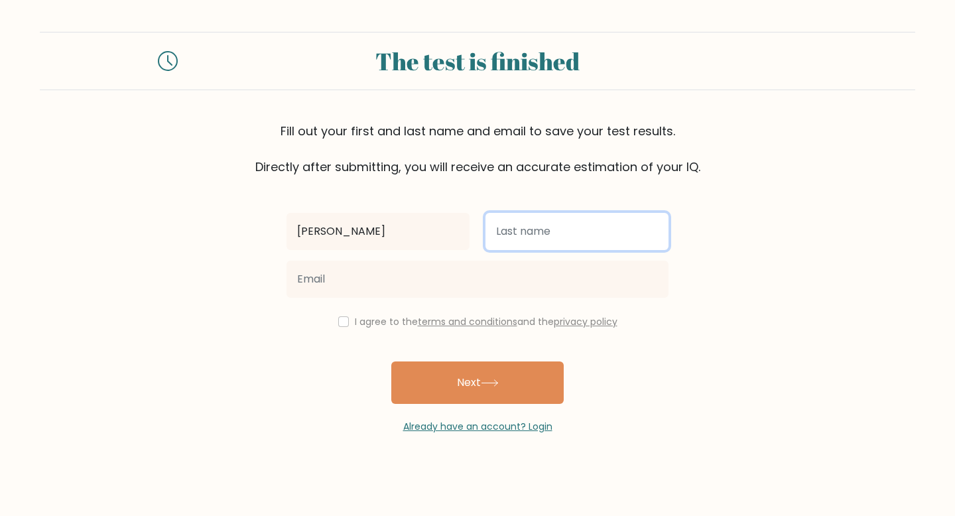
click at [526, 222] on input "text" at bounding box center [577, 231] width 183 height 37
type input "e"
type input "E"
type input "Harden"
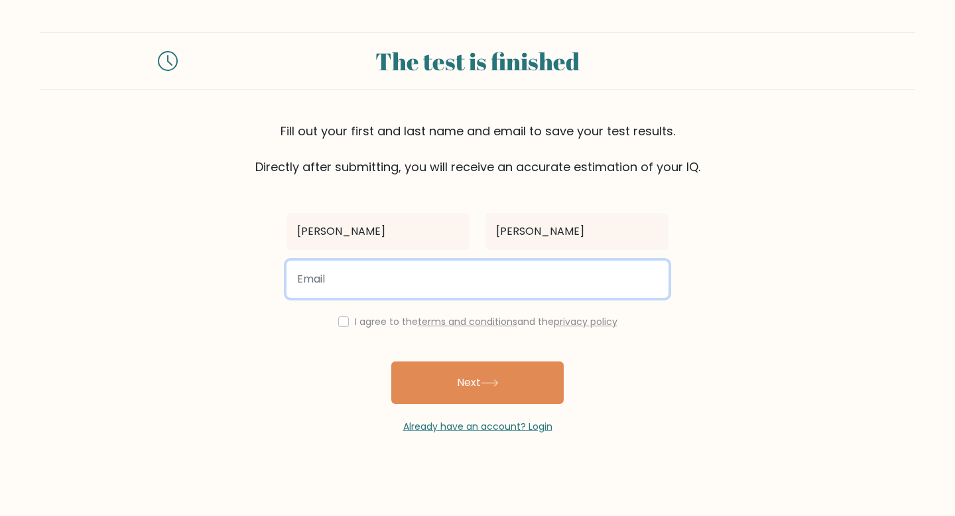
click at [547, 290] on input "email" at bounding box center [478, 279] width 382 height 37
type input "isabella02estrada@gmail.com"
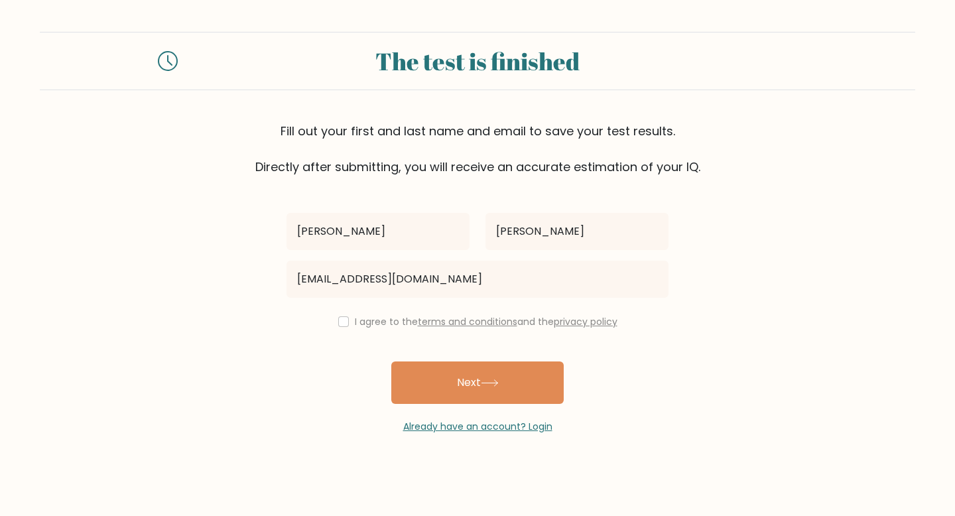
click at [345, 314] on div "I agree to the terms and conditions and the privacy policy" at bounding box center [478, 322] width 398 height 16
click at [343, 330] on div "Isabella Harden isabella02estrada@gmail.com I agree to the terms and conditions…" at bounding box center [478, 305] width 398 height 258
click at [340, 317] on input "checkbox" at bounding box center [343, 321] width 11 height 11
checkbox input "true"
click at [467, 383] on button "Next" at bounding box center [477, 383] width 173 height 42
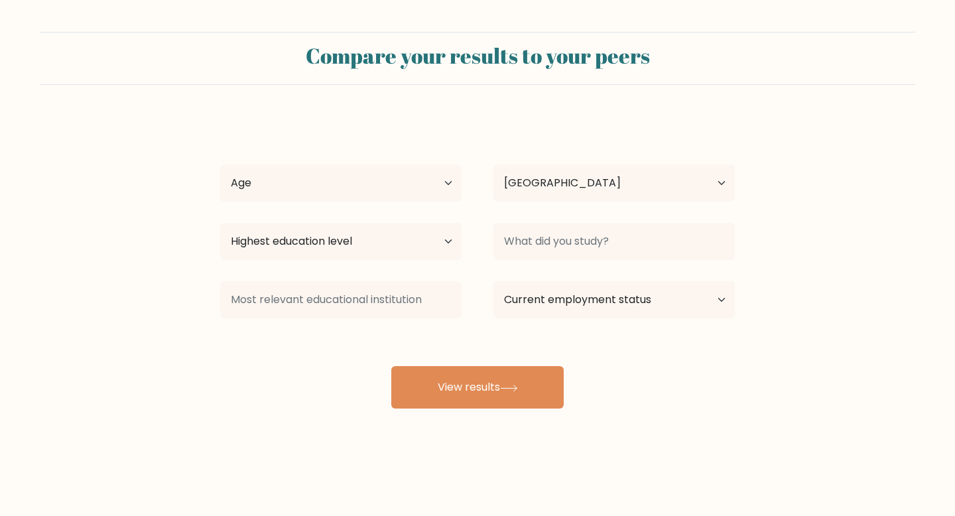
select select "US"
click at [378, 176] on select "Age Under [DEMOGRAPHIC_DATA] [DEMOGRAPHIC_DATA] [DEMOGRAPHIC_DATA] [DEMOGRAPHIC…" at bounding box center [341, 183] width 242 height 37
select select "18_24"
click at [220, 165] on select "Age Under [DEMOGRAPHIC_DATA] [DEMOGRAPHIC_DATA] [DEMOGRAPHIC_DATA] [DEMOGRAPHIC…" at bounding box center [341, 183] width 242 height 37
click at [406, 247] on select "Highest education level No schooling Primary Lower Secondary Upper Secondary Oc…" at bounding box center [341, 241] width 242 height 37
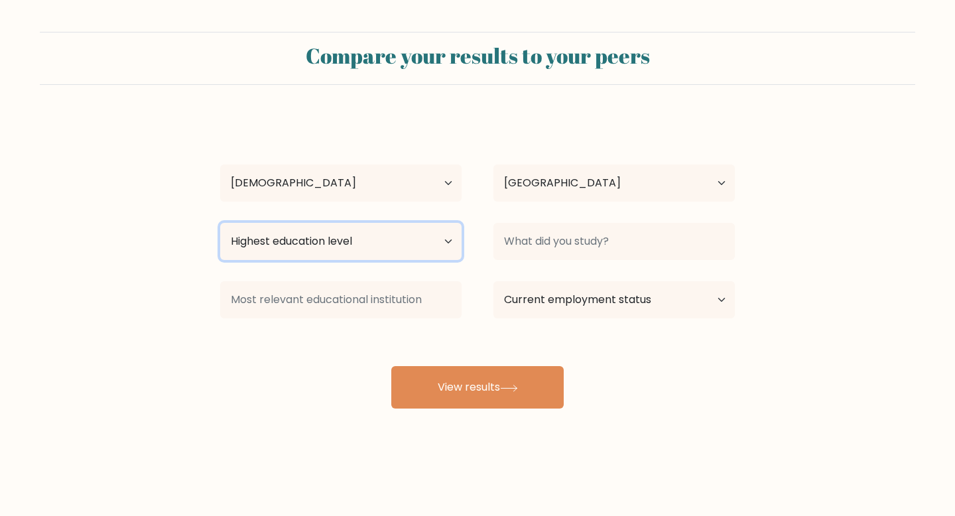
select select "lower_secondary"
click at [220, 223] on select "Highest education level No schooling Primary Lower Secondary Upper Secondary Oc…" at bounding box center [341, 241] width 242 height 37
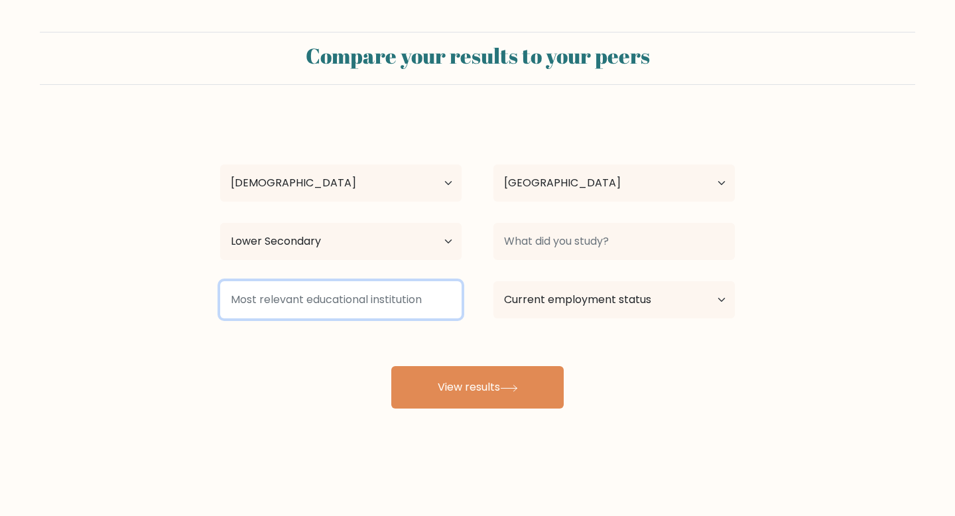
click at [418, 305] on input at bounding box center [341, 299] width 242 height 37
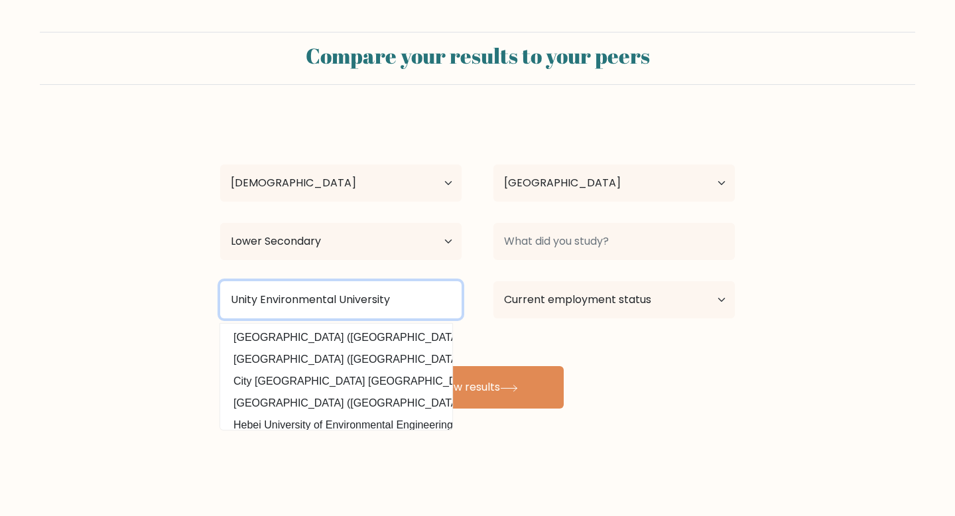
type input "Unity Environmental University"
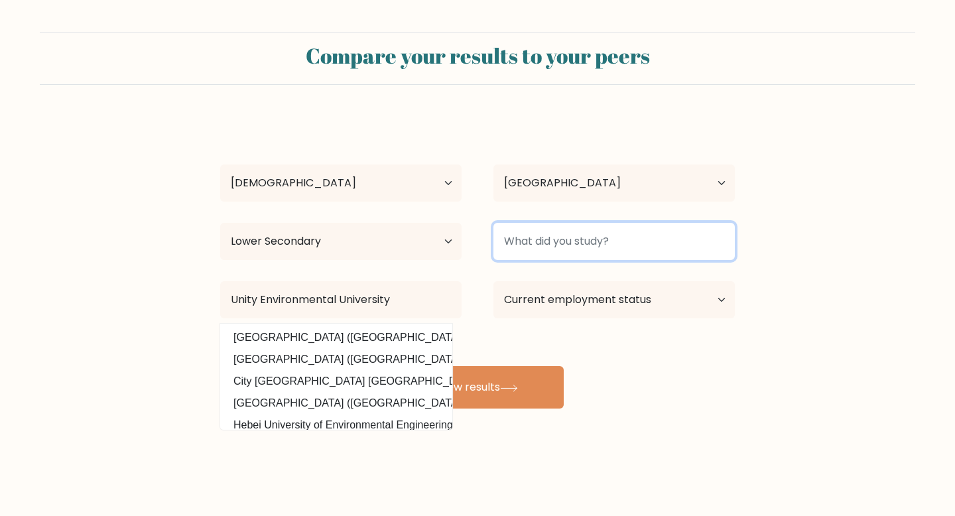
click at [633, 249] on input at bounding box center [615, 241] width 242 height 37
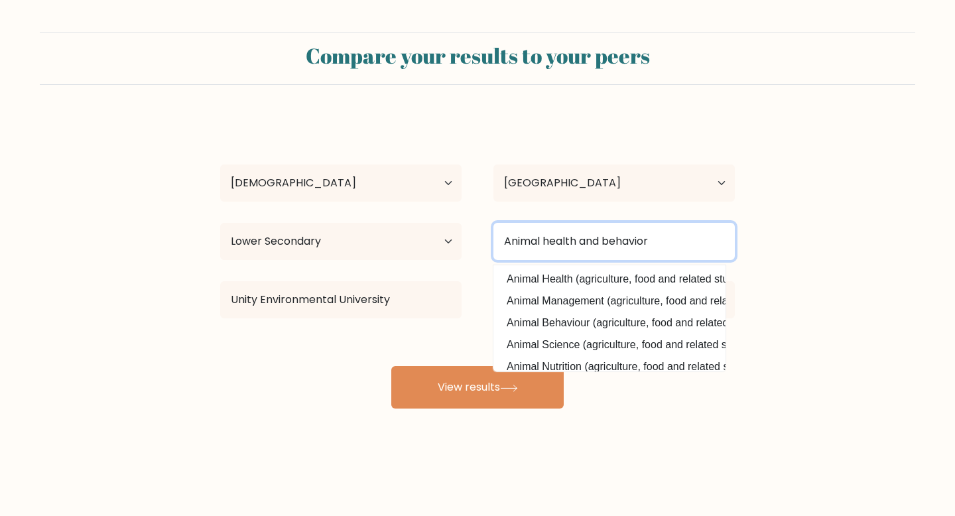
click at [649, 243] on input "Animal health and behavior" at bounding box center [615, 241] width 242 height 37
type input "Animal health and behaviour"
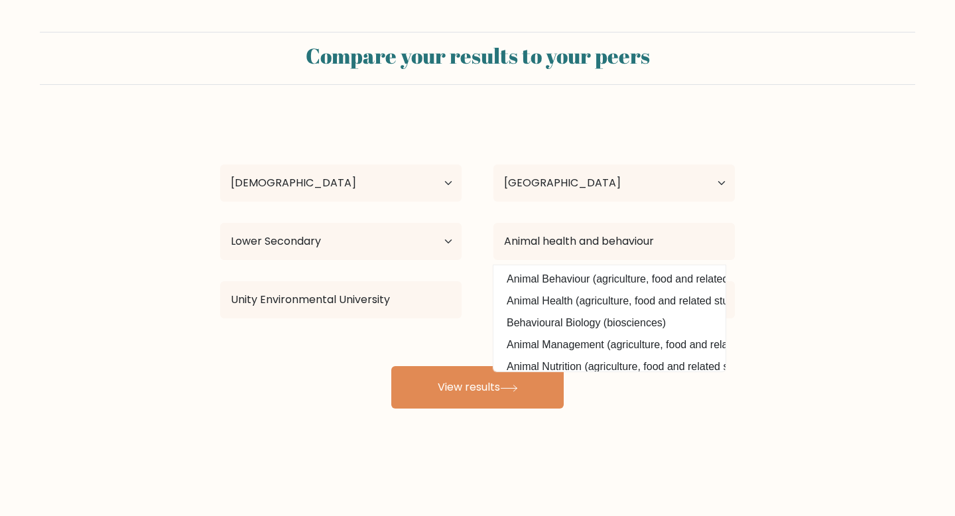
click at [482, 317] on div "Current employment status Employed Student Retired Other / prefer not to answer" at bounding box center [614, 300] width 273 height 48
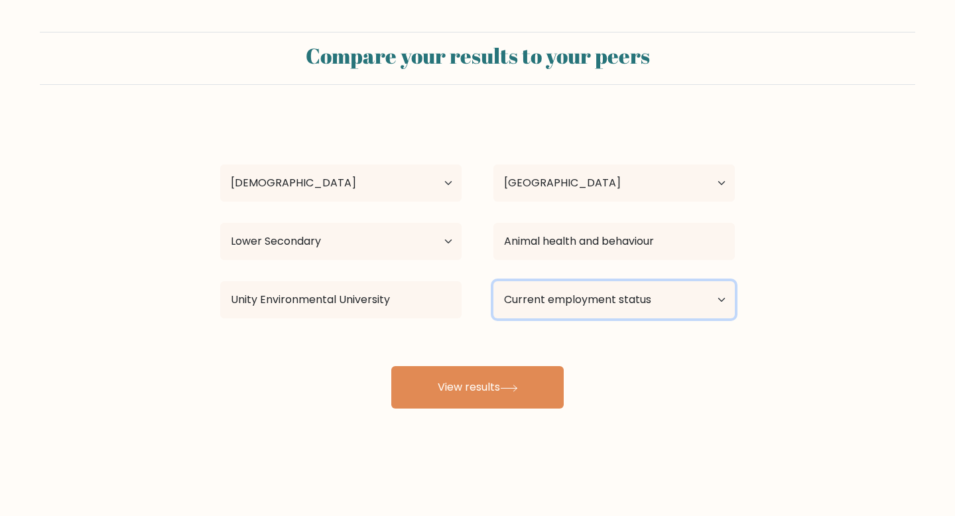
click at [575, 303] on select "Current employment status Employed Student Retired Other / prefer not to answer" at bounding box center [615, 299] width 242 height 37
select select "employed"
click at [494, 281] on select "Current employment status Employed Student Retired Other / prefer not to answer" at bounding box center [615, 299] width 242 height 37
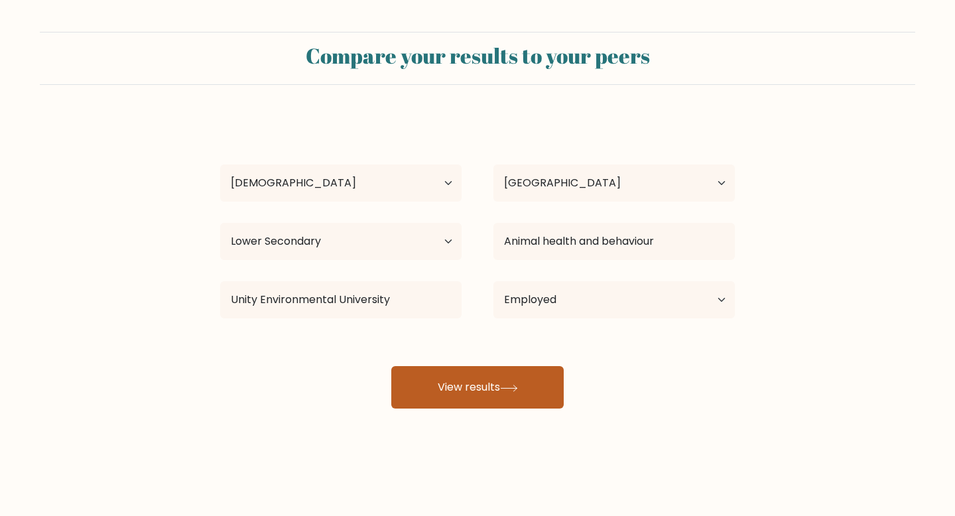
click at [547, 388] on button "View results" at bounding box center [477, 387] width 173 height 42
